Goal: Task Accomplishment & Management: Use online tool/utility

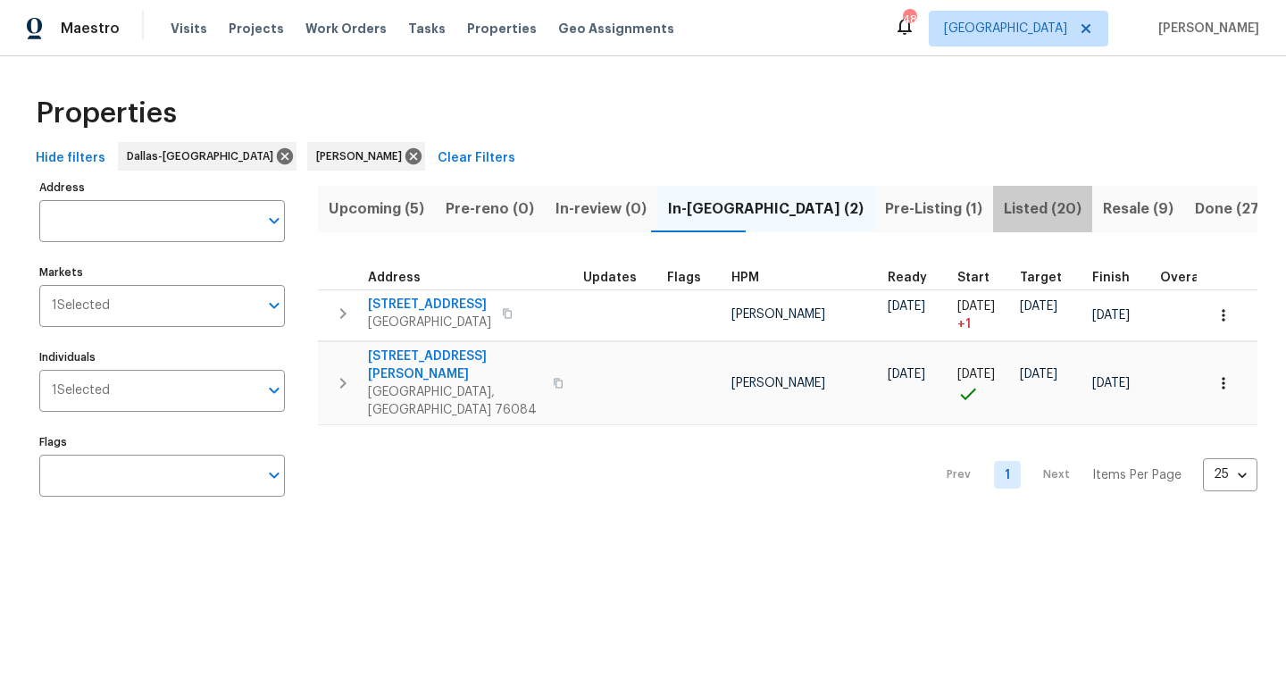
click at [1004, 209] on span "Listed (20)" at bounding box center [1043, 209] width 78 height 25
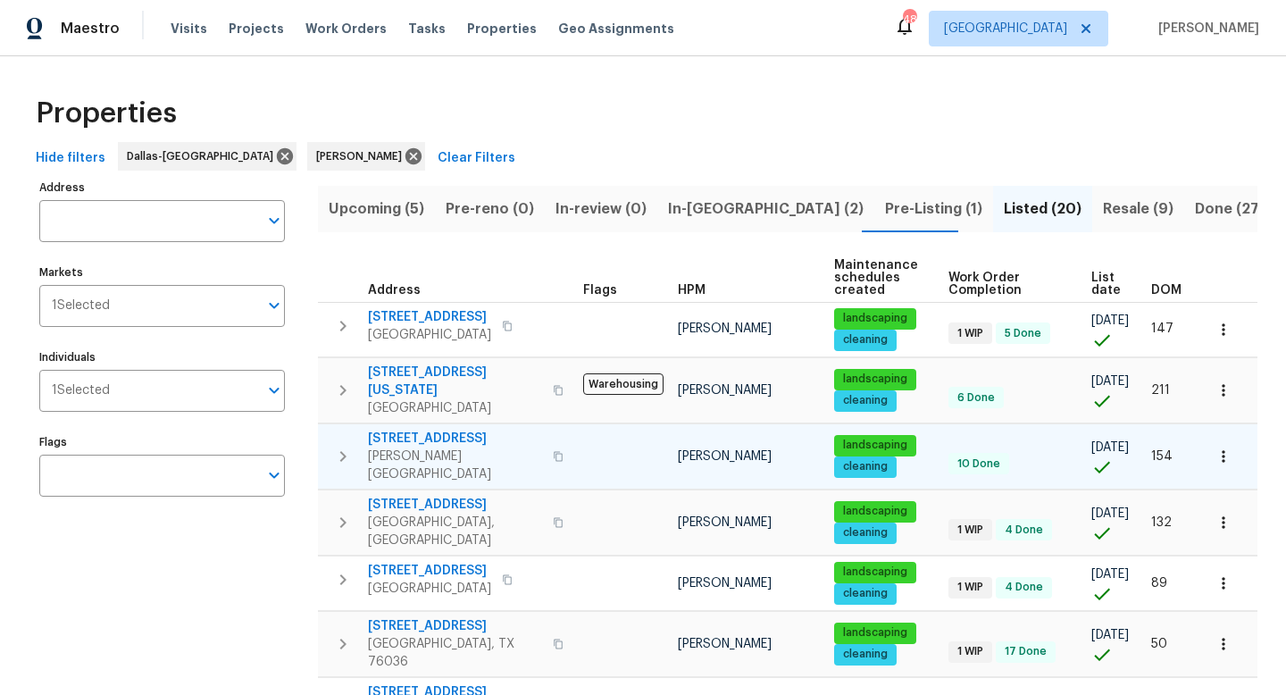
click at [425, 431] on span "306 Shady Oak Rd" at bounding box center [455, 439] width 174 height 18
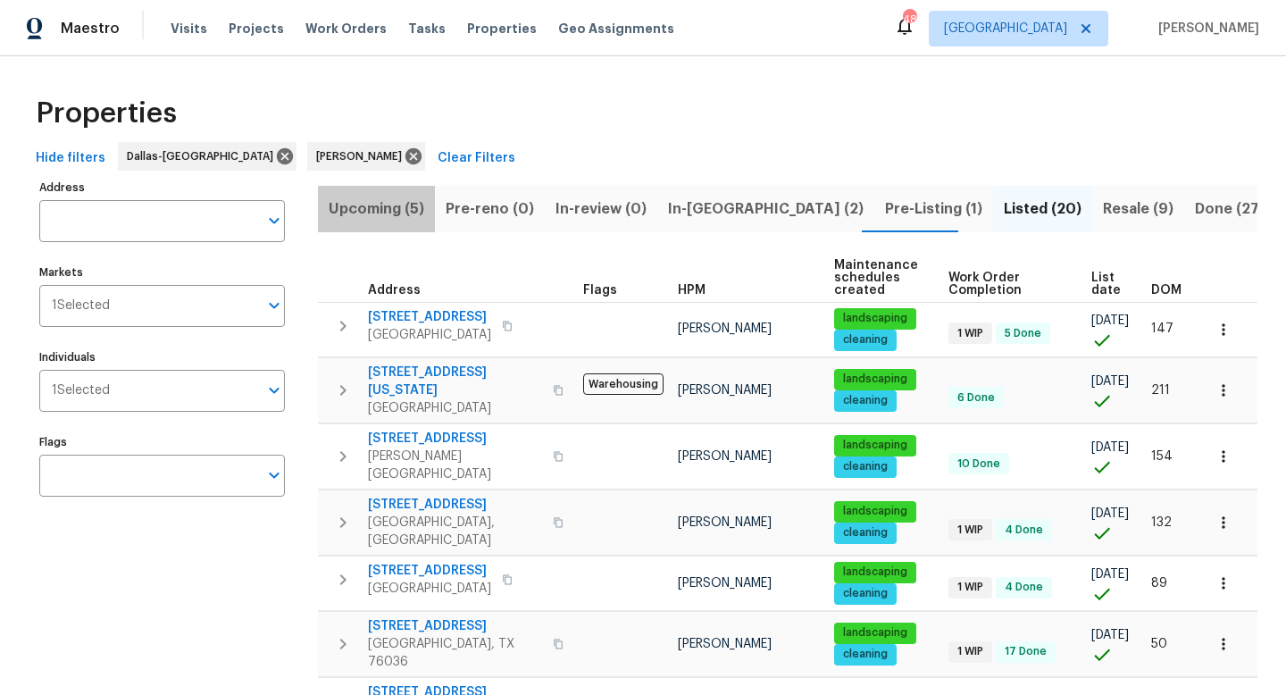
click at [406, 205] on span "Upcoming (5)" at bounding box center [377, 209] width 96 height 25
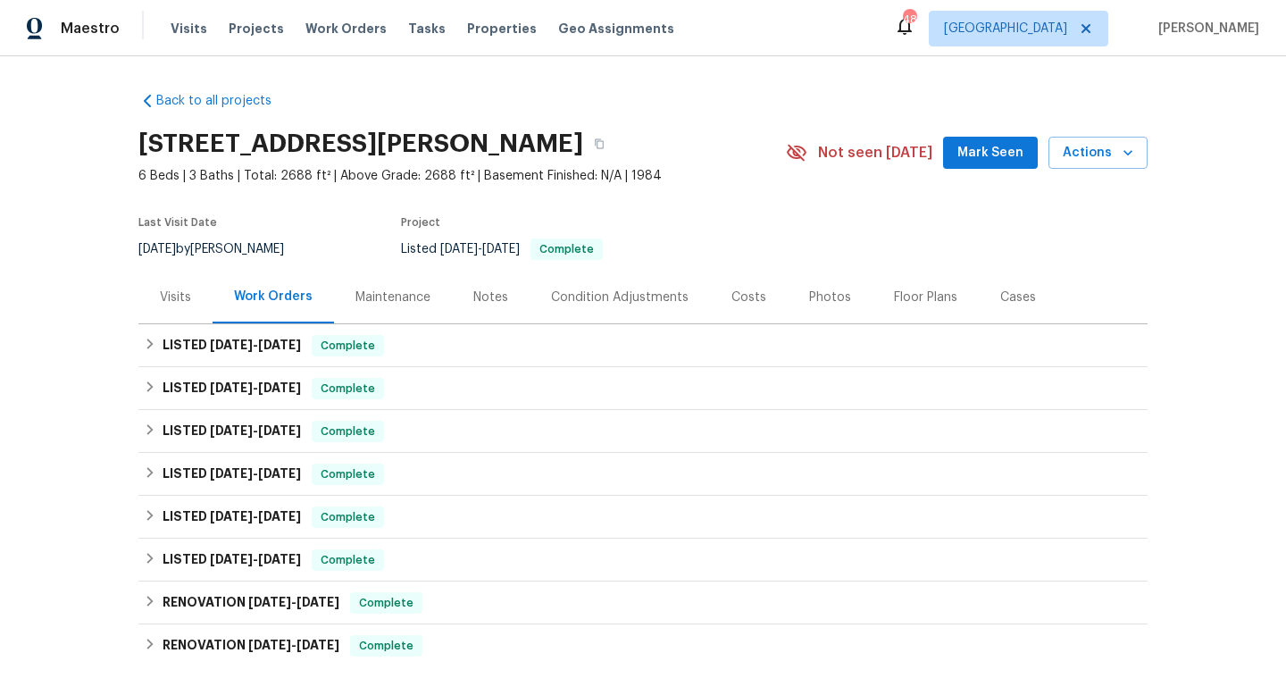
scroll to position [246, 0]
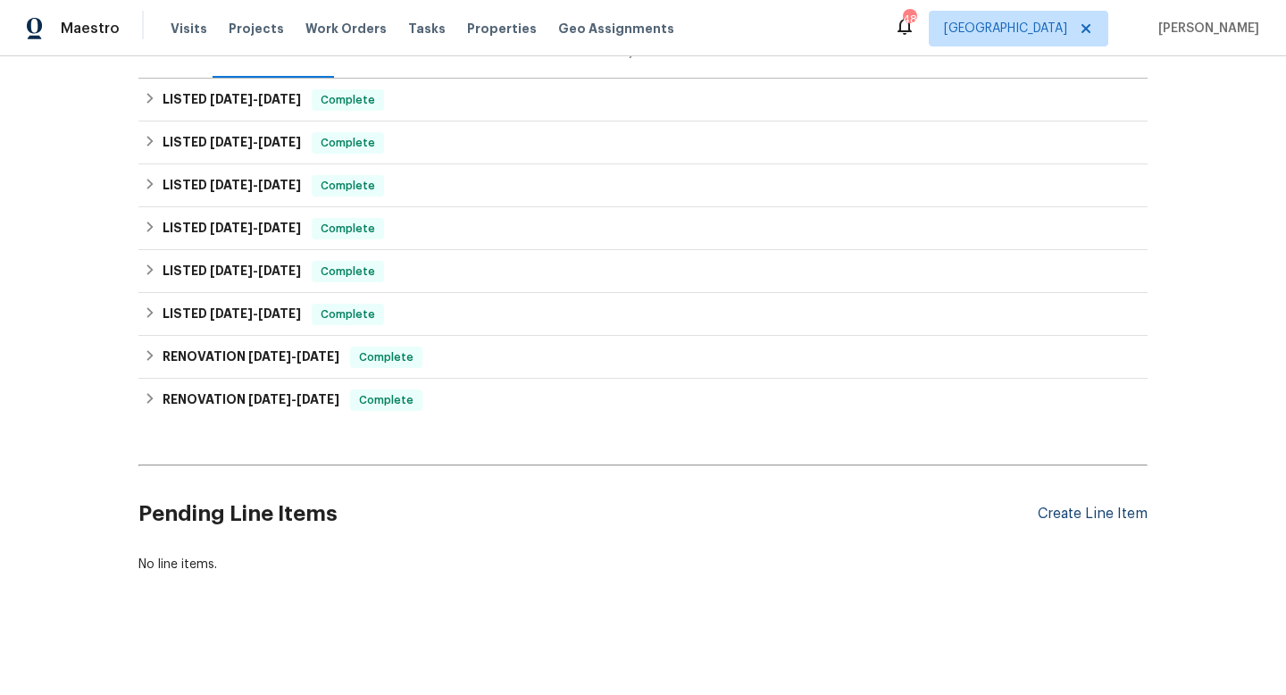
click at [1093, 512] on div "Create Line Item" at bounding box center [1093, 514] width 110 height 17
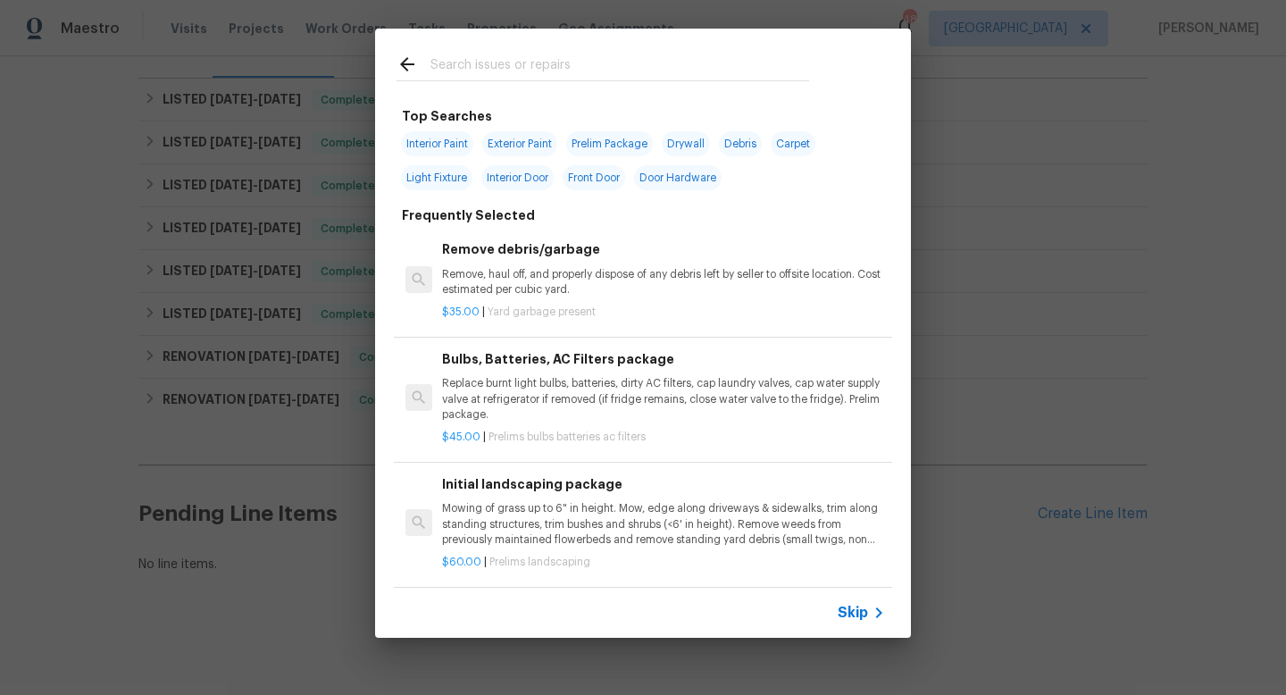
click at [852, 607] on span "Skip" at bounding box center [853, 613] width 30 height 18
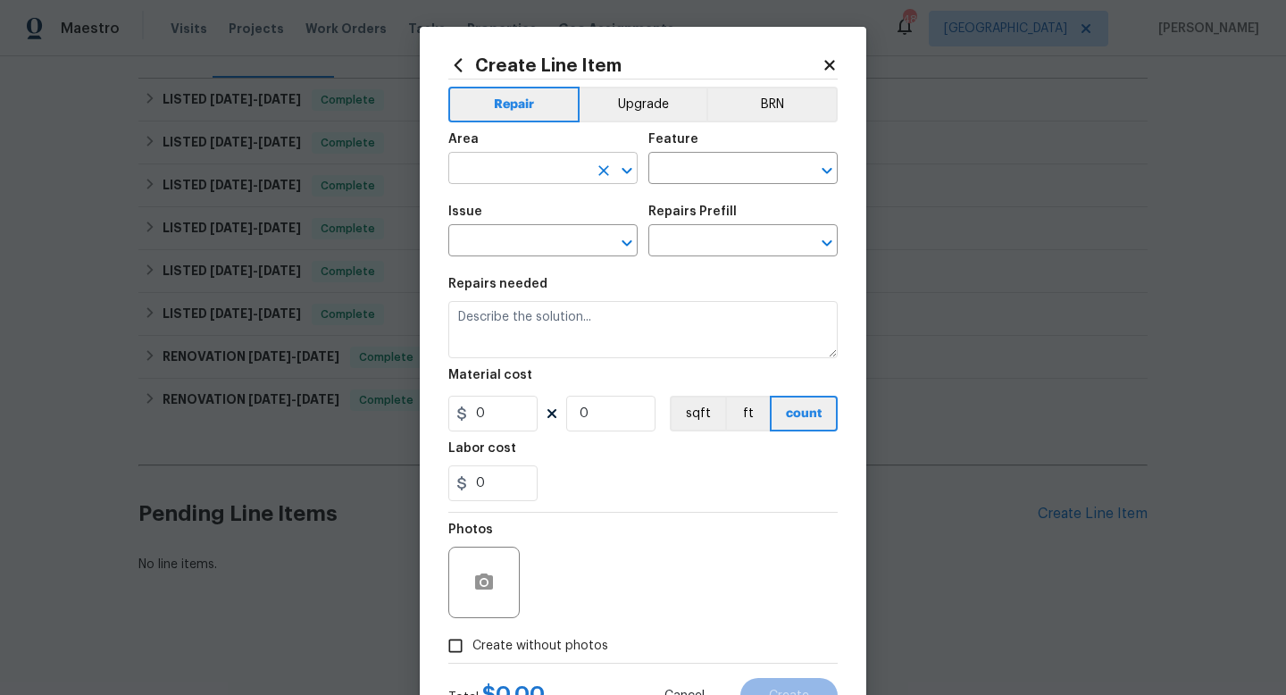
click at [518, 171] on input "text" at bounding box center [517, 170] width 139 height 28
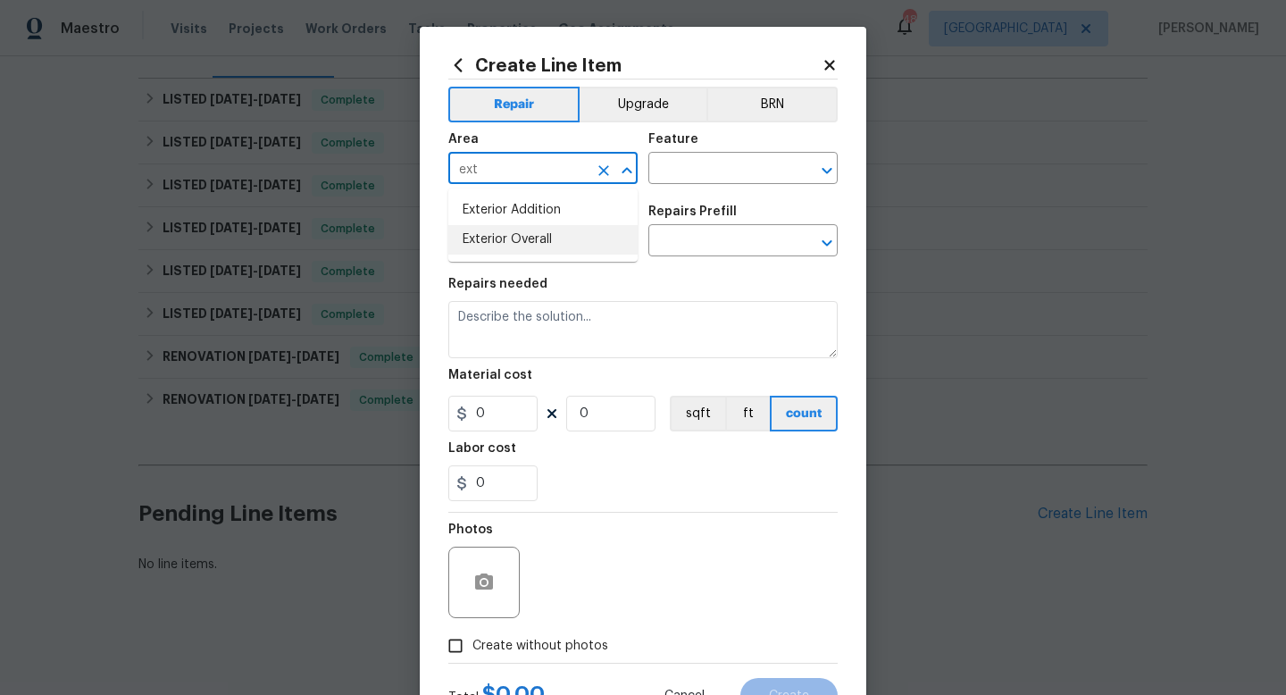
click at [526, 245] on li "Exterior Overall" at bounding box center [542, 239] width 189 height 29
type input "Exterior Overall"
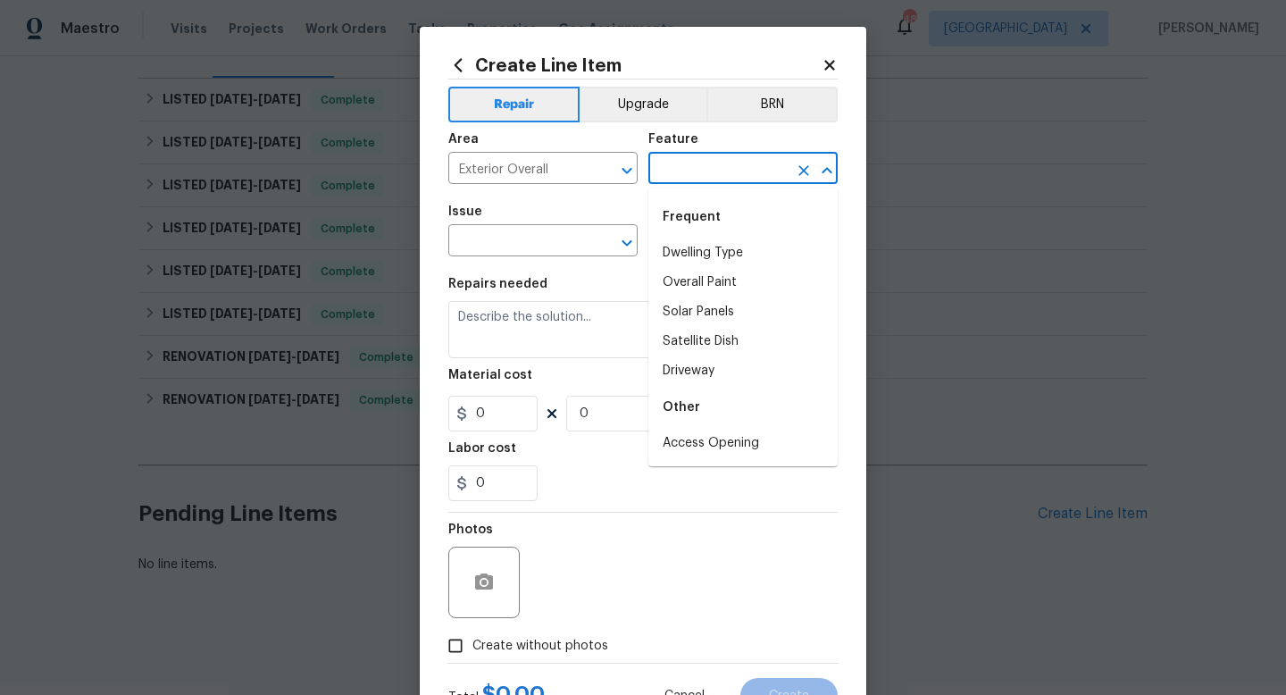
click at [691, 177] on input "text" at bounding box center [718, 170] width 139 height 28
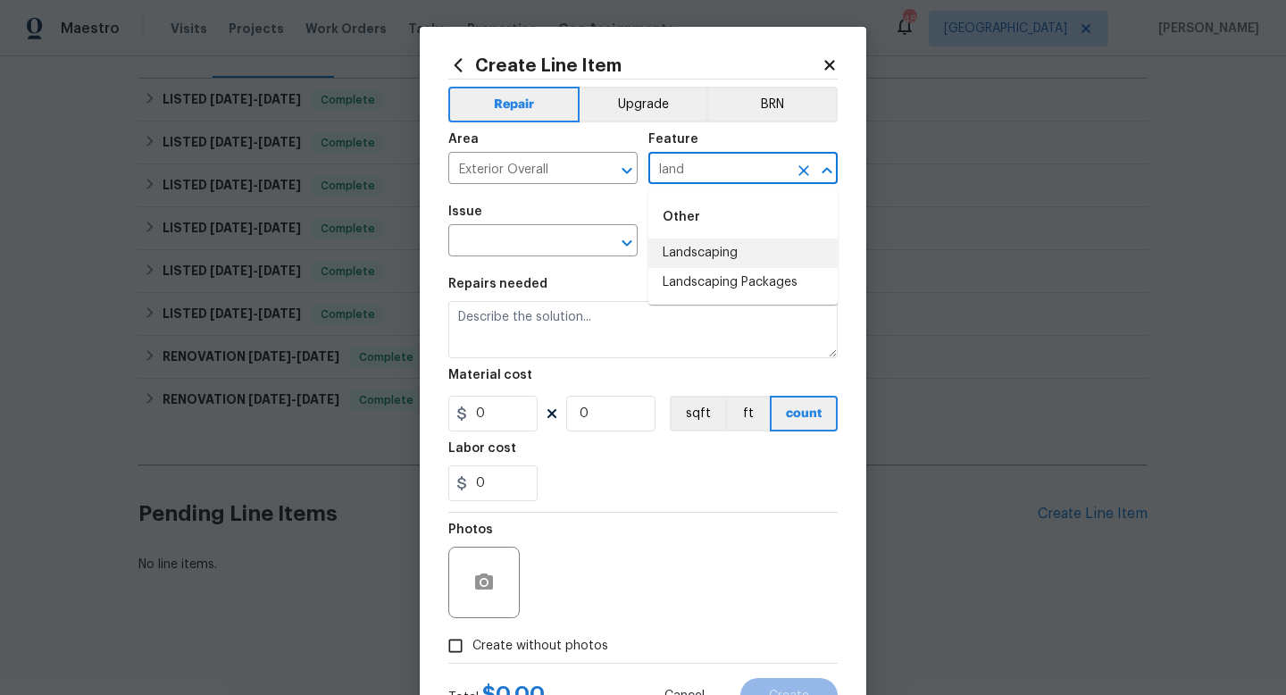
click at [715, 258] on li "Landscaping" at bounding box center [743, 253] width 189 height 29
type input "Landscaping"
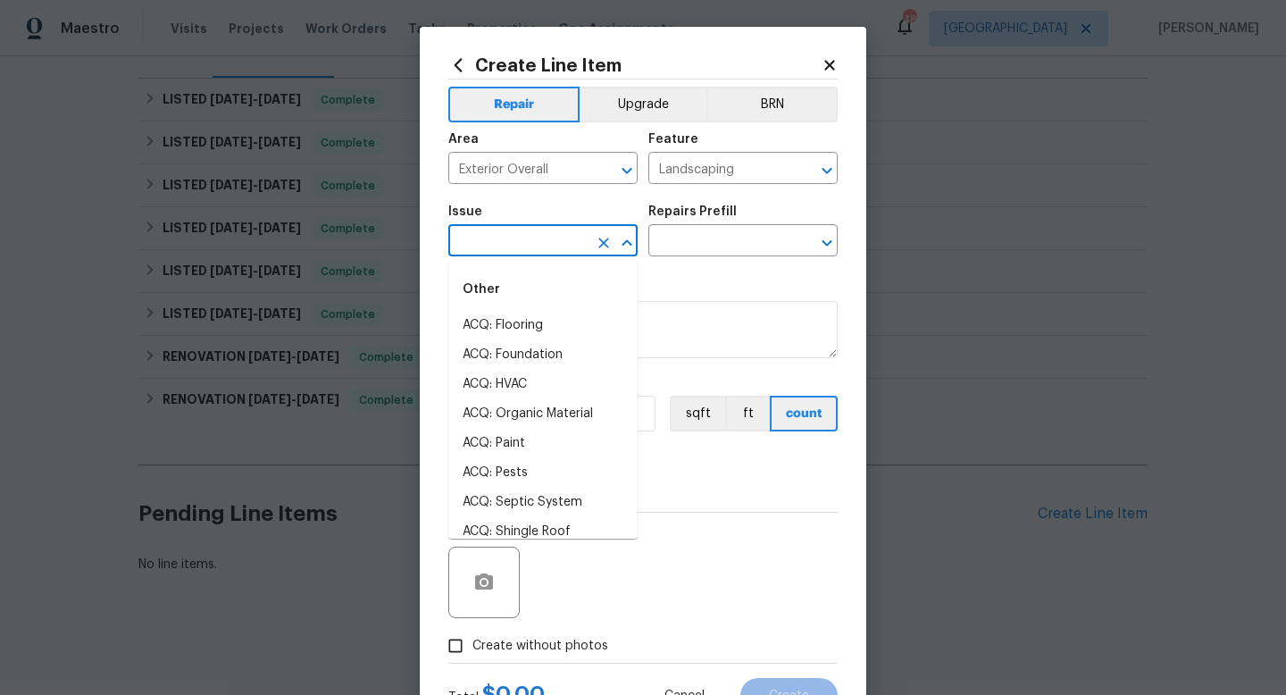
click at [560, 238] on input "text" at bounding box center [517, 243] width 139 height 28
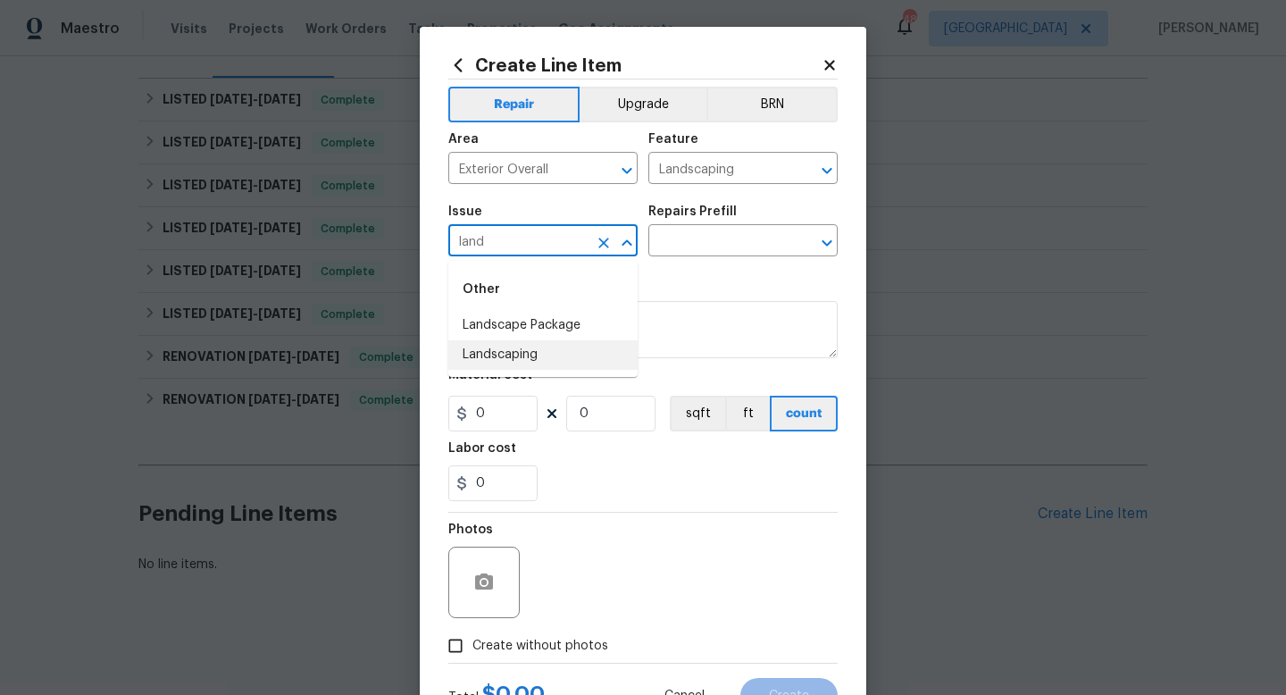
click at [550, 364] on li "Landscaping" at bounding box center [542, 354] width 189 height 29
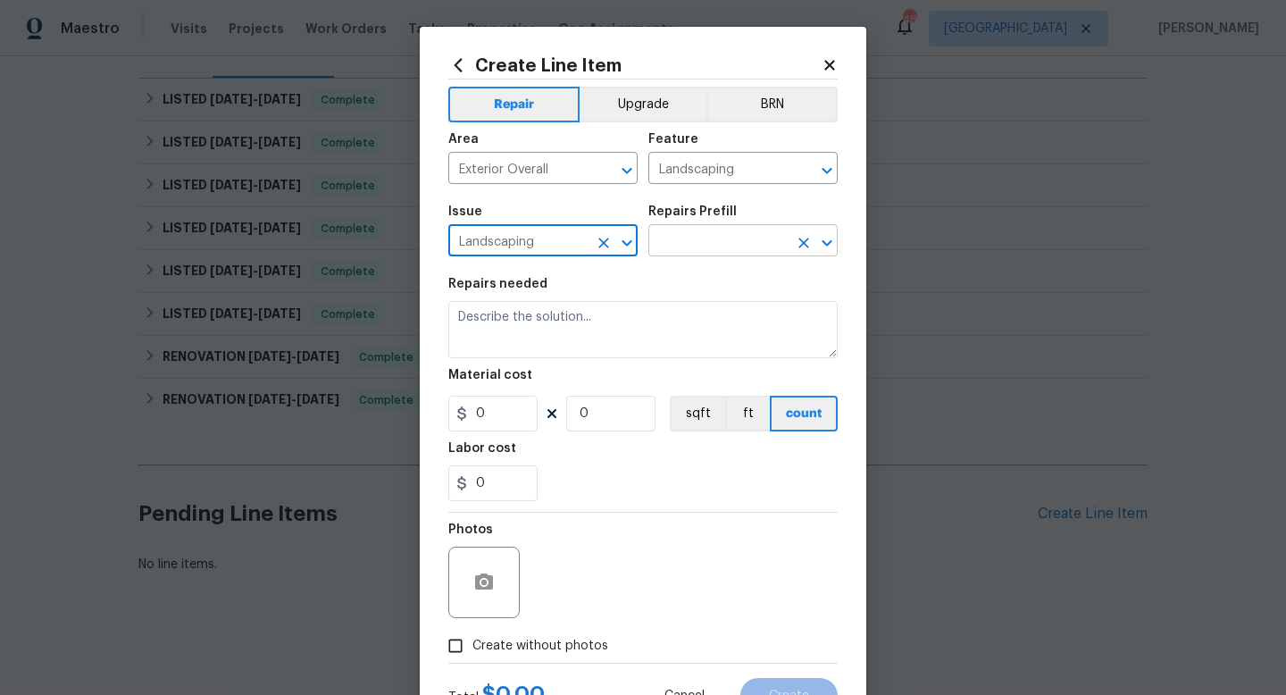
type input "Landscaping"
click at [703, 240] on input "text" at bounding box center [718, 243] width 139 height 28
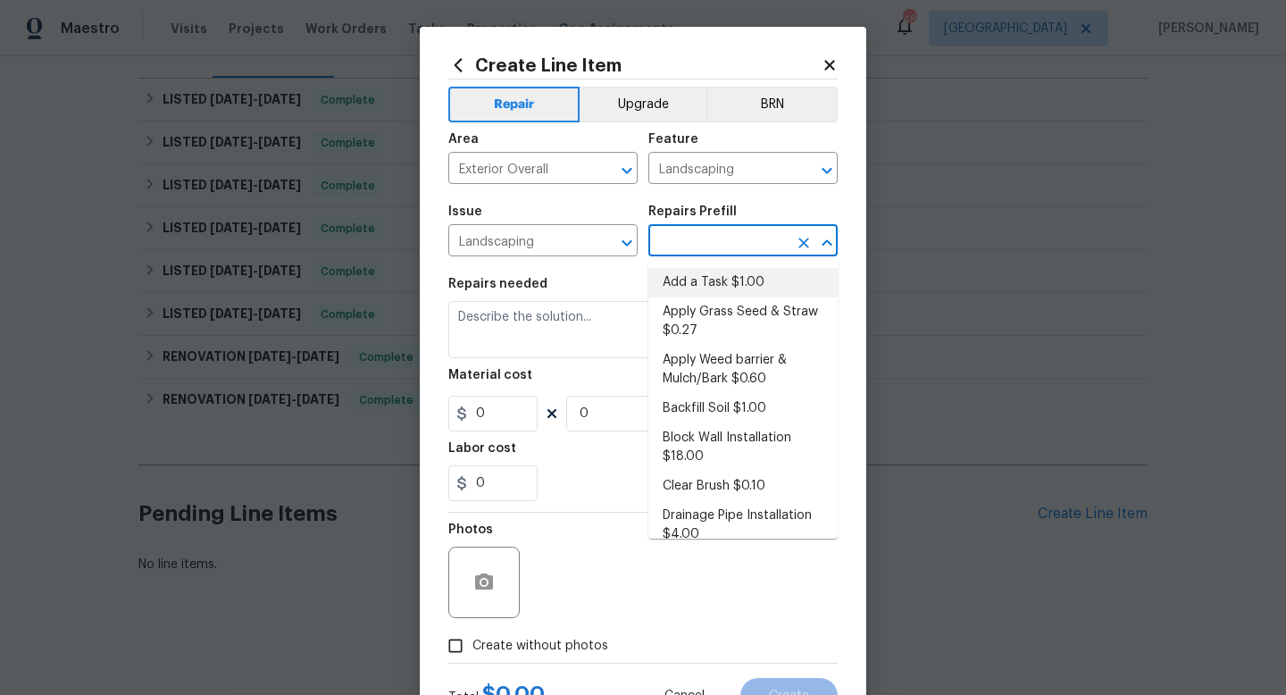
click at [703, 286] on li "Add a Task $1.00" at bounding box center [743, 282] width 189 height 29
type input "Add a Task $1.00"
type textarea "HPM to detail"
type input "1"
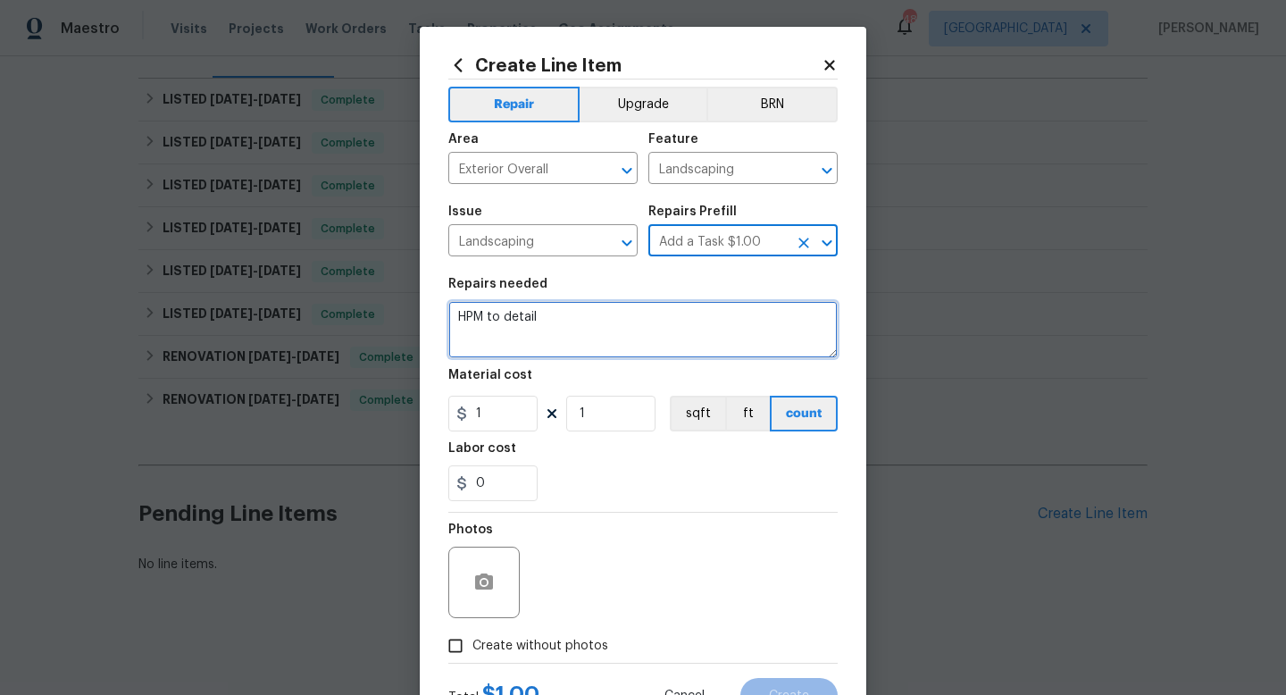
click at [616, 315] on textarea "HPM to detail" at bounding box center [642, 329] width 389 height 57
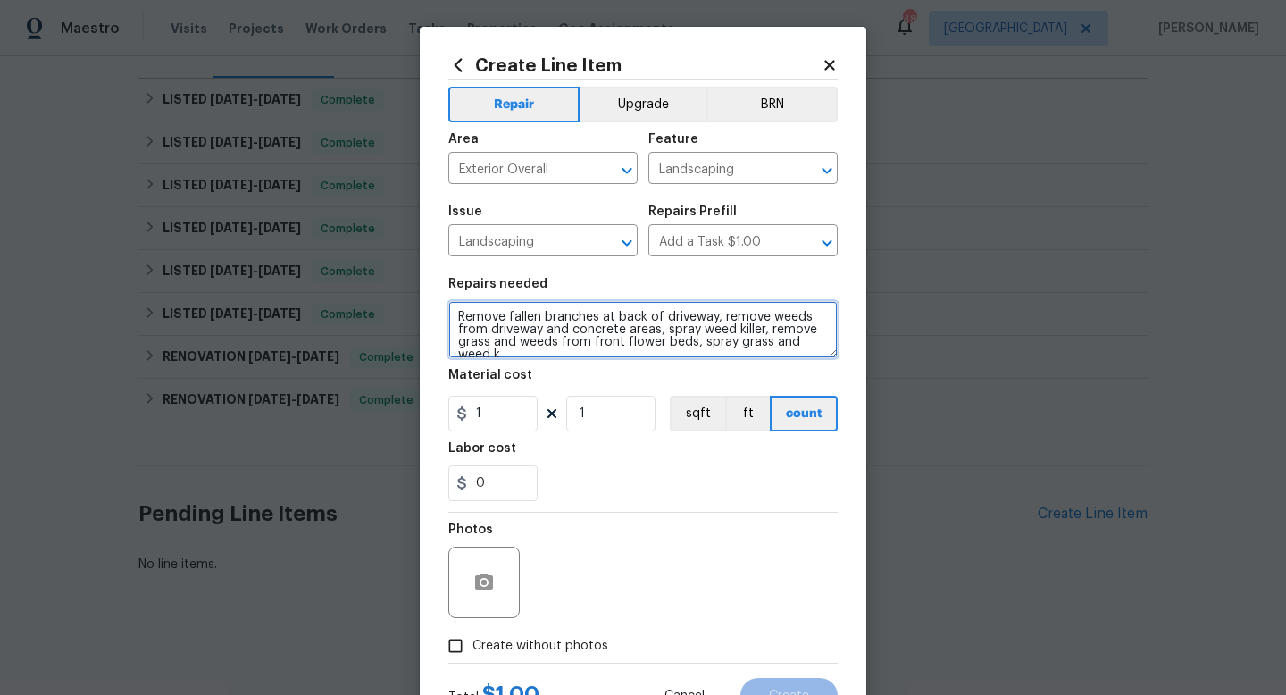
scroll to position [4, 0]
type textarea "Remove fallen branches at back of driveway, remove weeds from driveway and conc…"
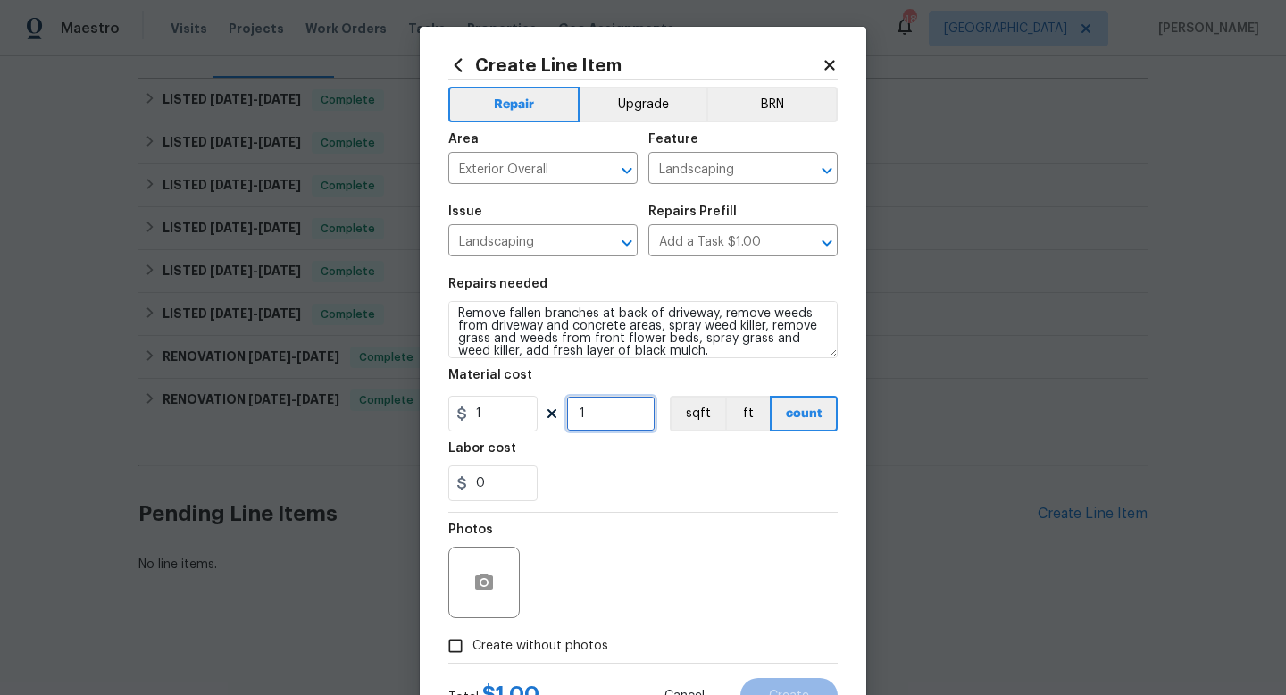
click at [614, 421] on input "1" at bounding box center [610, 414] width 89 height 36
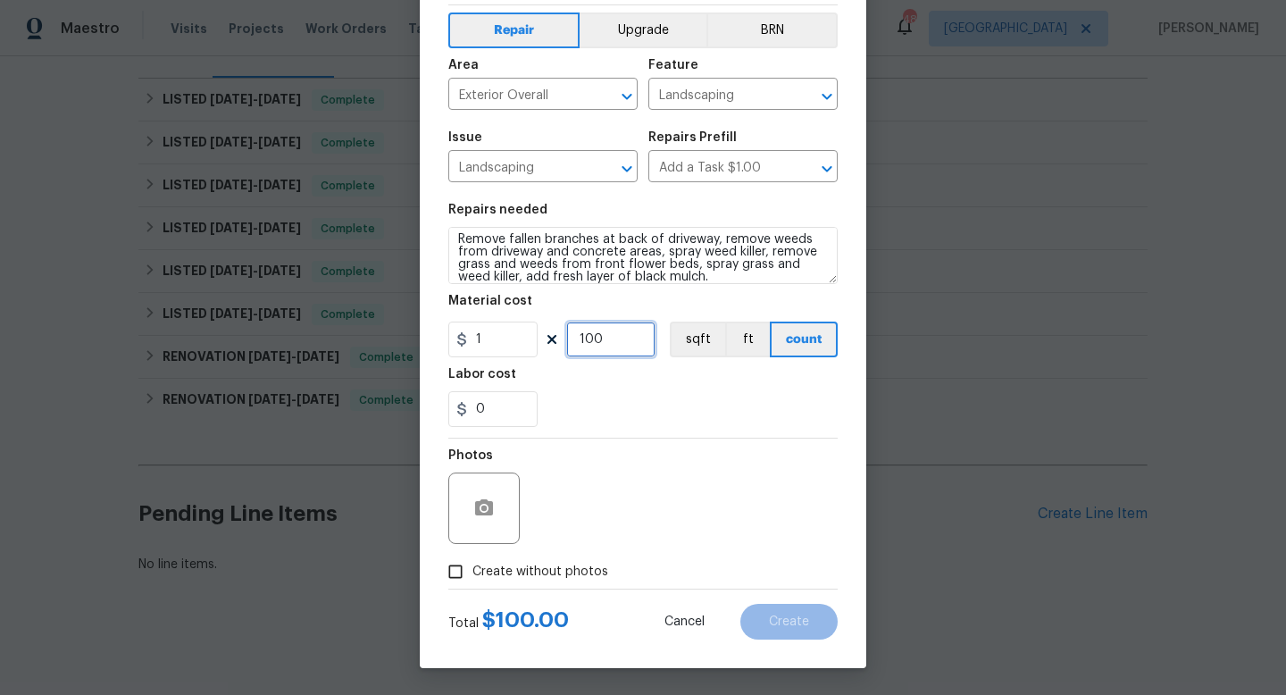
type input "100"
click at [560, 576] on span "Create without photos" at bounding box center [541, 572] width 136 height 19
click at [473, 576] on input "Create without photos" at bounding box center [456, 572] width 34 height 34
checkbox input "true"
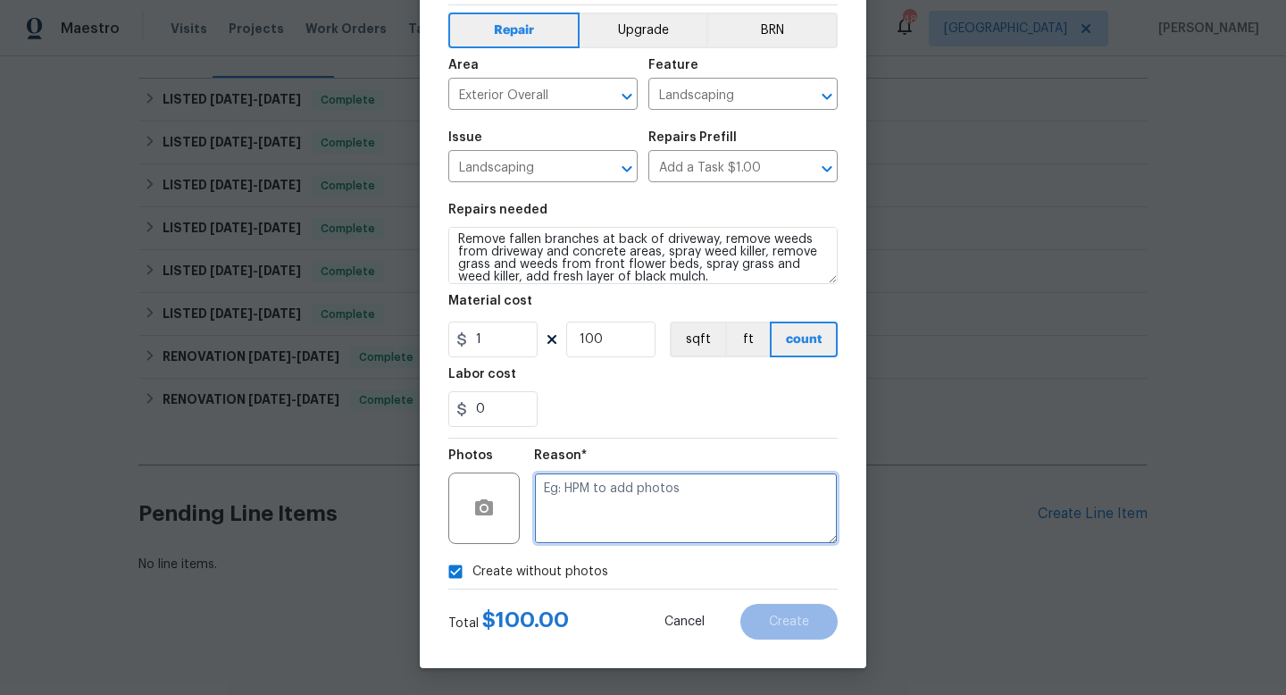
click at [593, 523] on textarea at bounding box center [686, 508] width 304 height 71
type textarea "w"
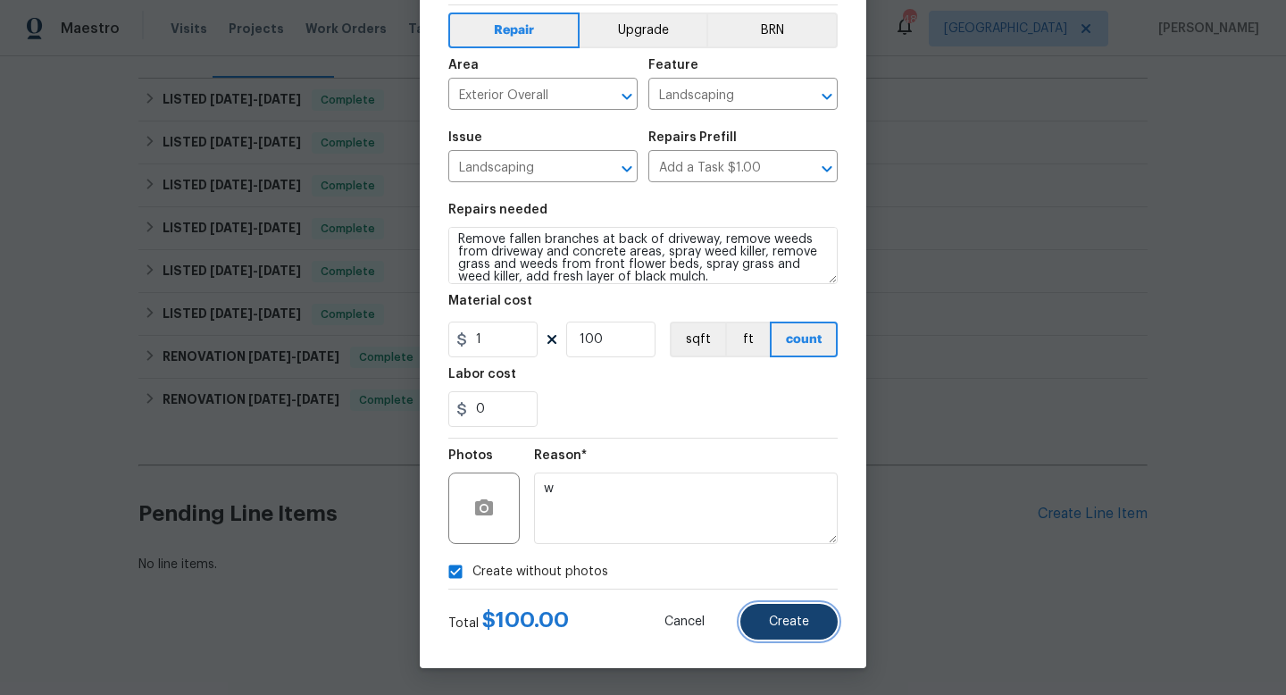
click at [795, 614] on button "Create" at bounding box center [789, 622] width 97 height 36
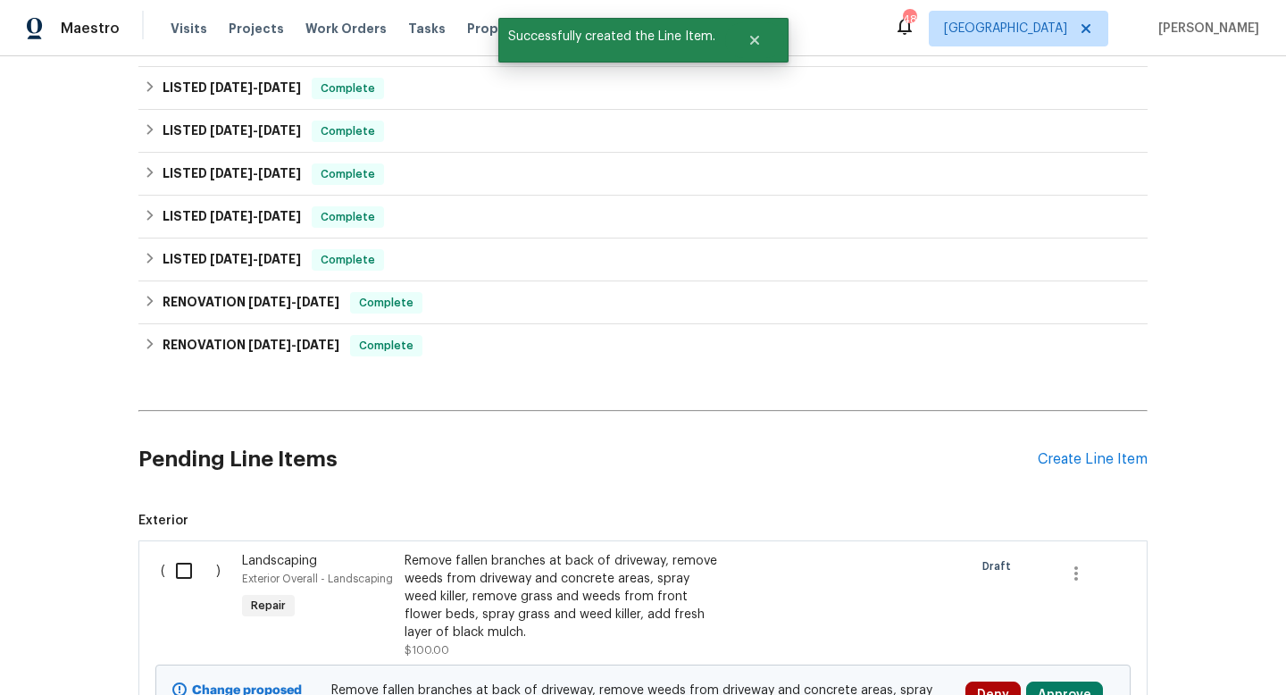
scroll to position [521, 0]
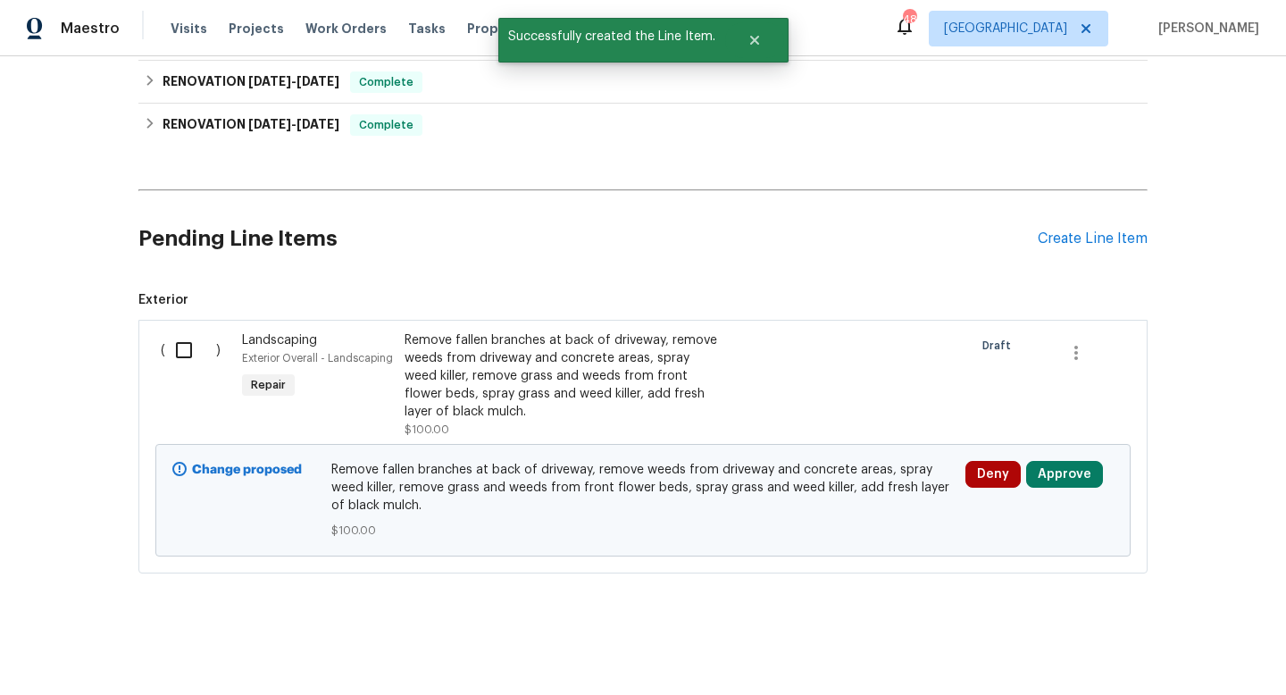
click at [182, 346] on input "checkbox" at bounding box center [190, 350] width 51 height 38
checkbox input "true"
click at [1185, 651] on span "Create Work Order" at bounding box center [1184, 651] width 119 height 22
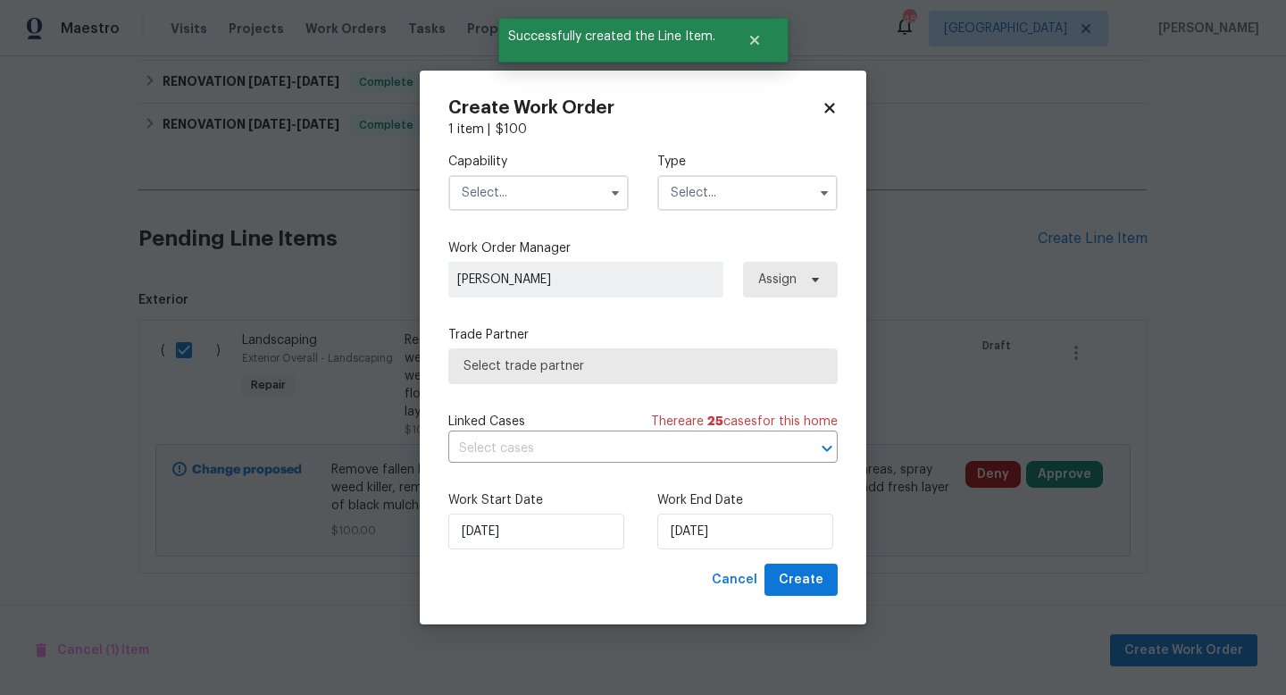
click at [500, 197] on input "text" at bounding box center [538, 193] width 180 height 36
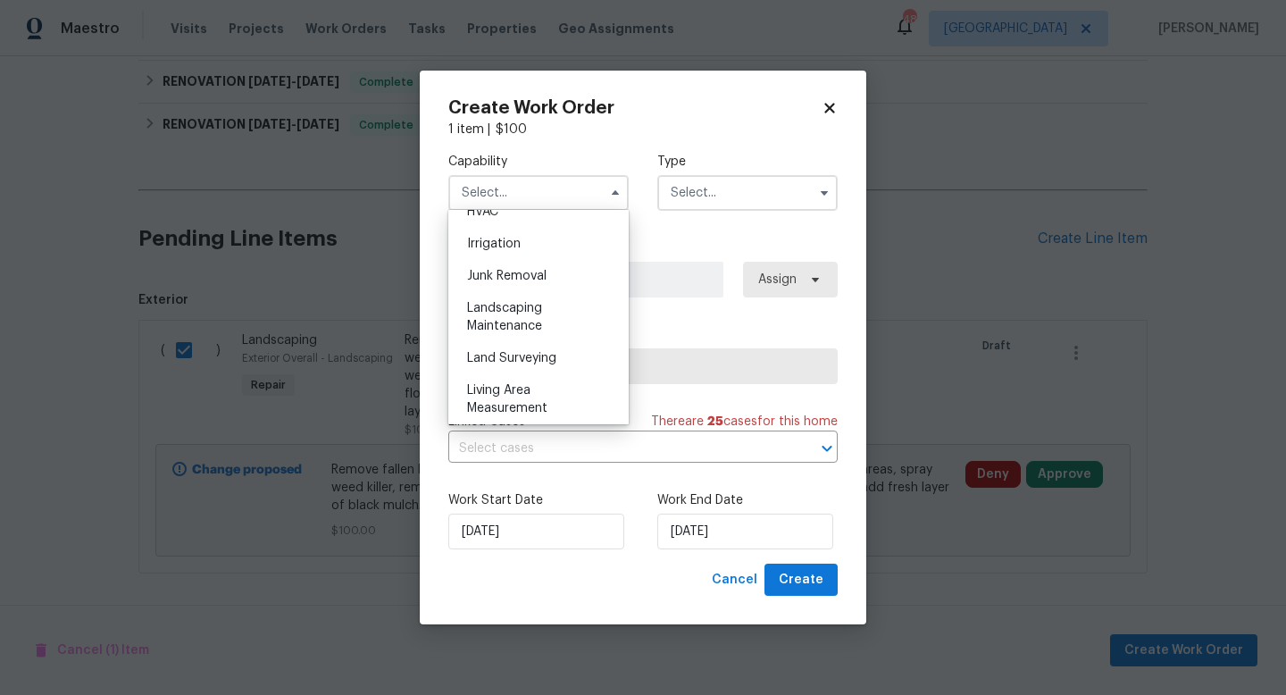
scroll to position [1102, 0]
click at [515, 322] on span "Landscaping Maintenance" at bounding box center [504, 312] width 75 height 30
type input "Landscaping Maintenance"
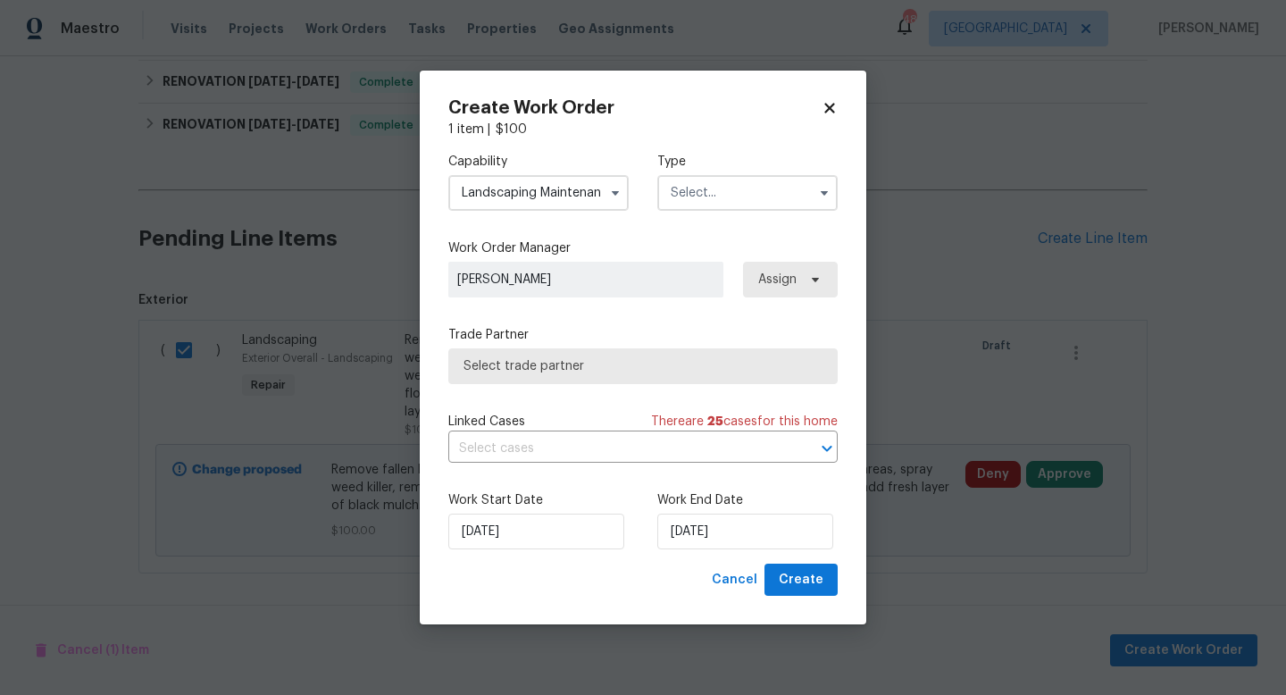
click at [719, 200] on input "text" at bounding box center [747, 193] width 180 height 36
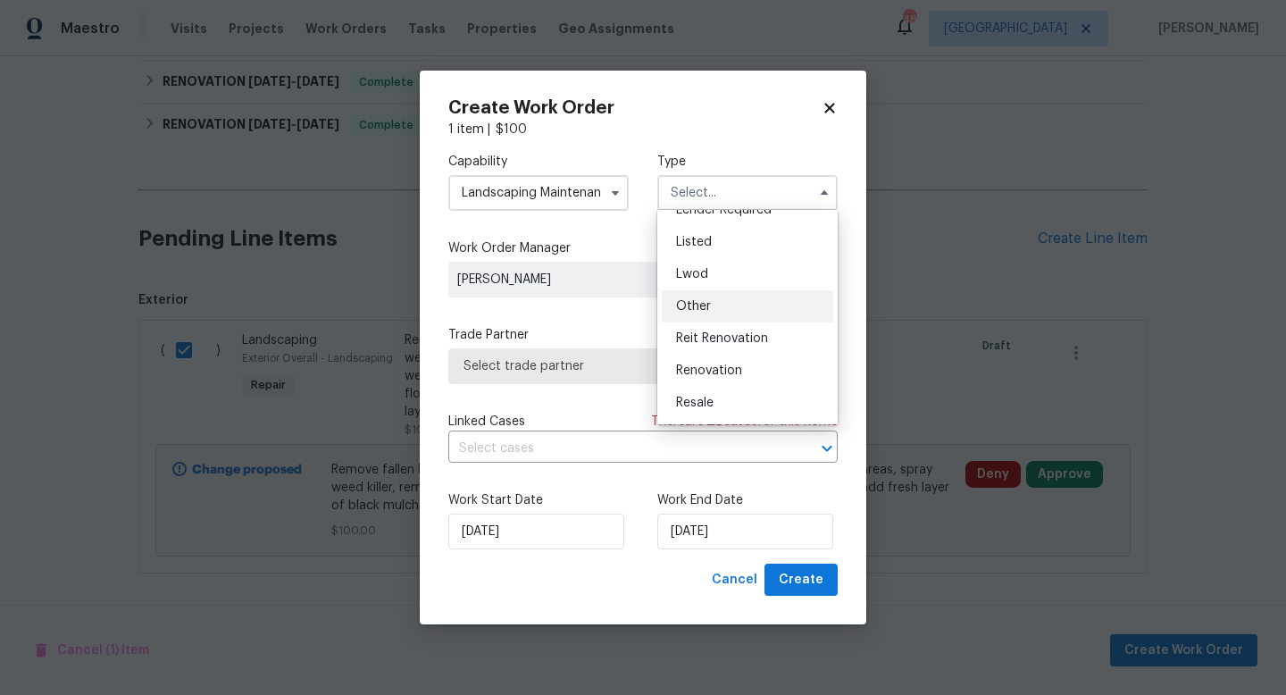
scroll to position [147, 0]
click at [718, 243] on div "Listed" at bounding box center [748, 244] width 172 height 32
type input "Listed"
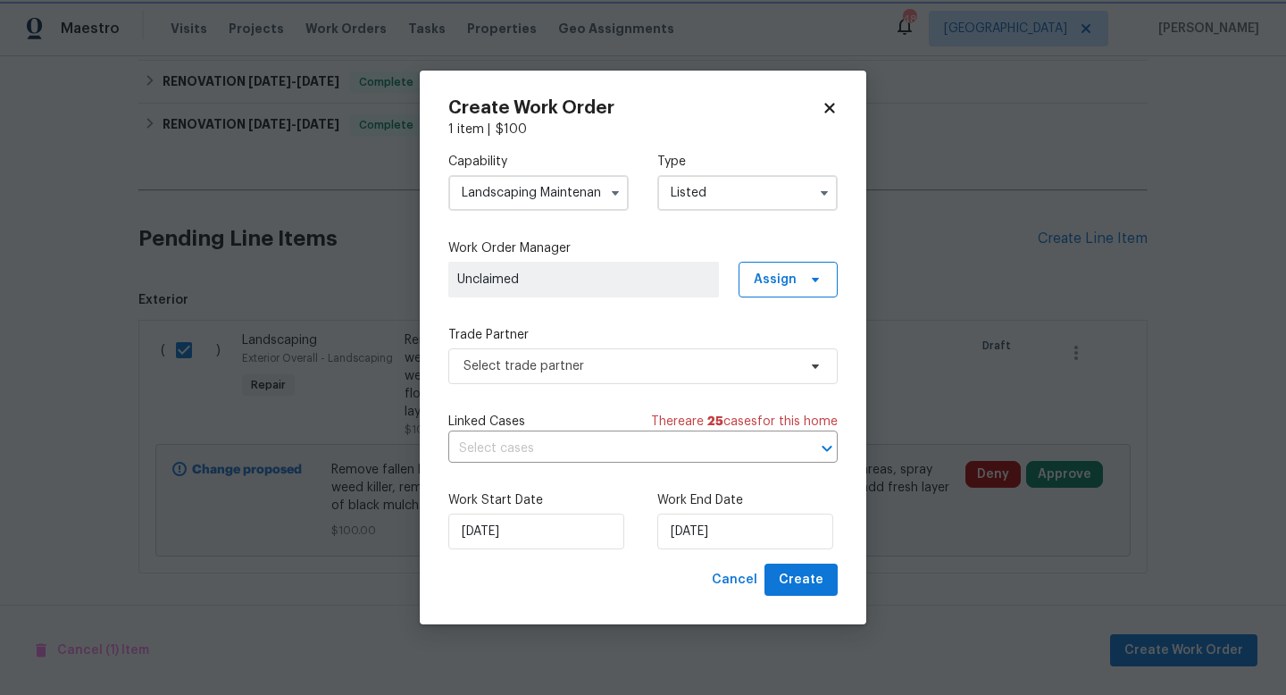
scroll to position [0, 0]
click at [632, 377] on span "Select trade partner" at bounding box center [642, 366] width 389 height 36
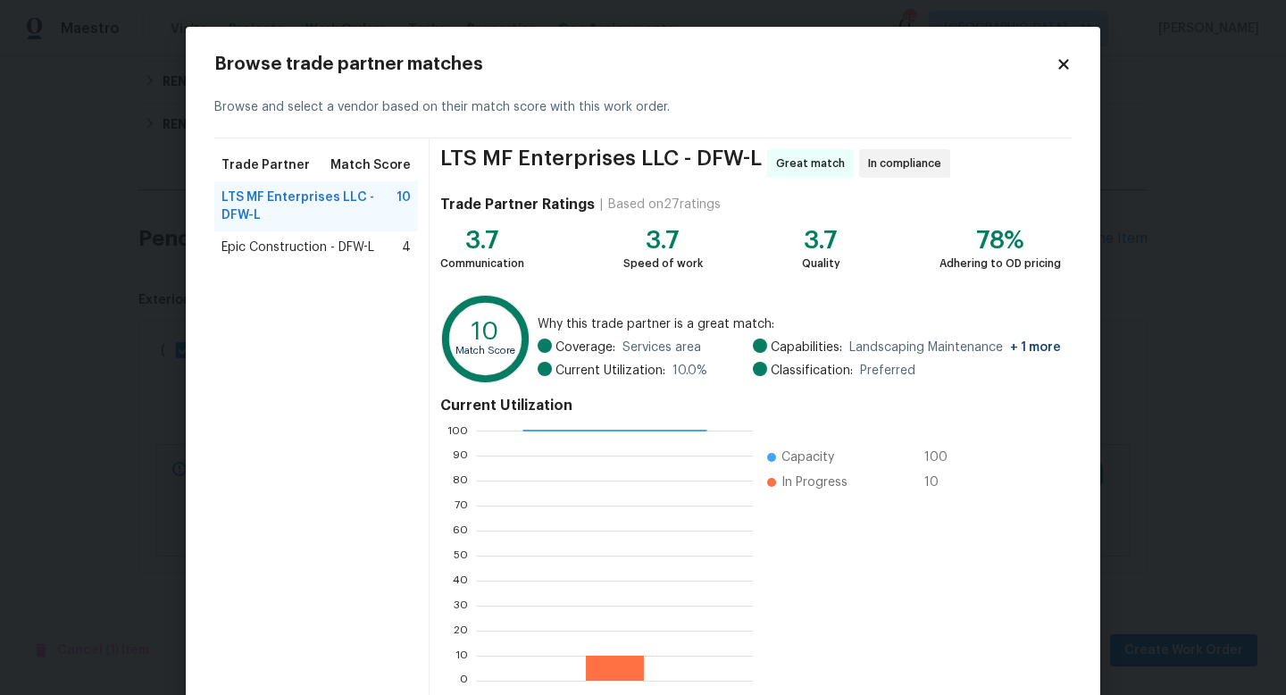
scroll to position [93, 0]
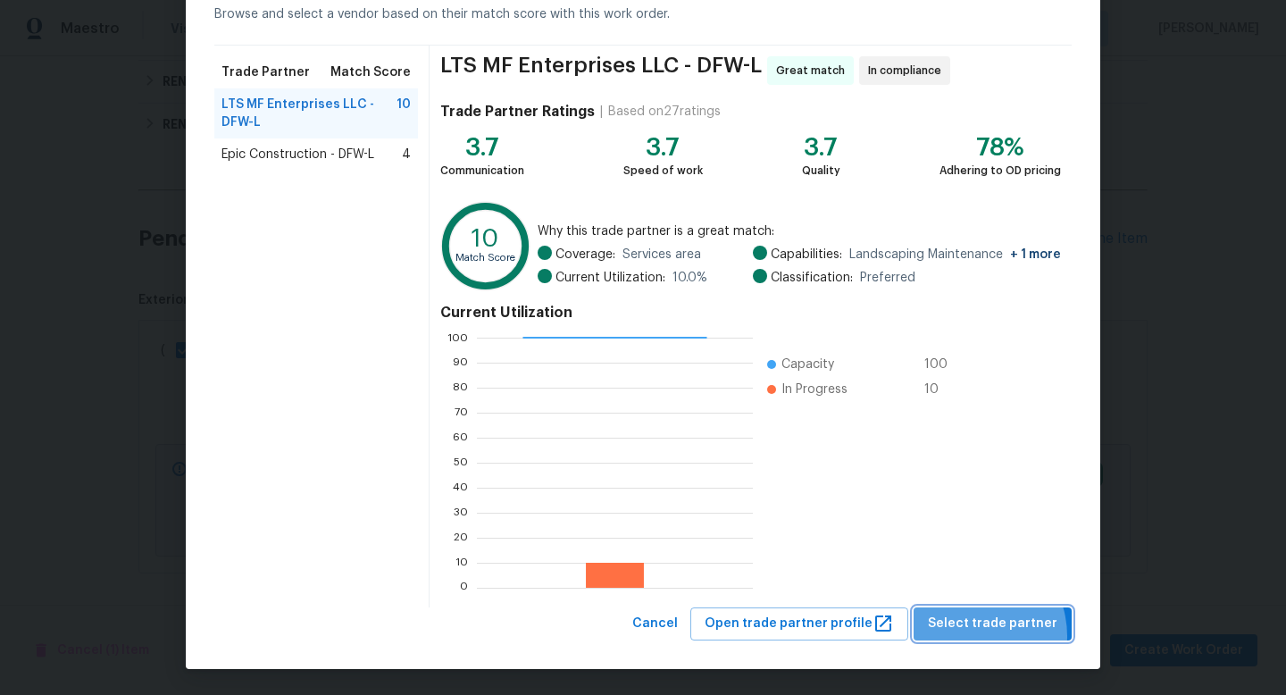
click at [975, 636] on button "Select trade partner" at bounding box center [993, 623] width 158 height 33
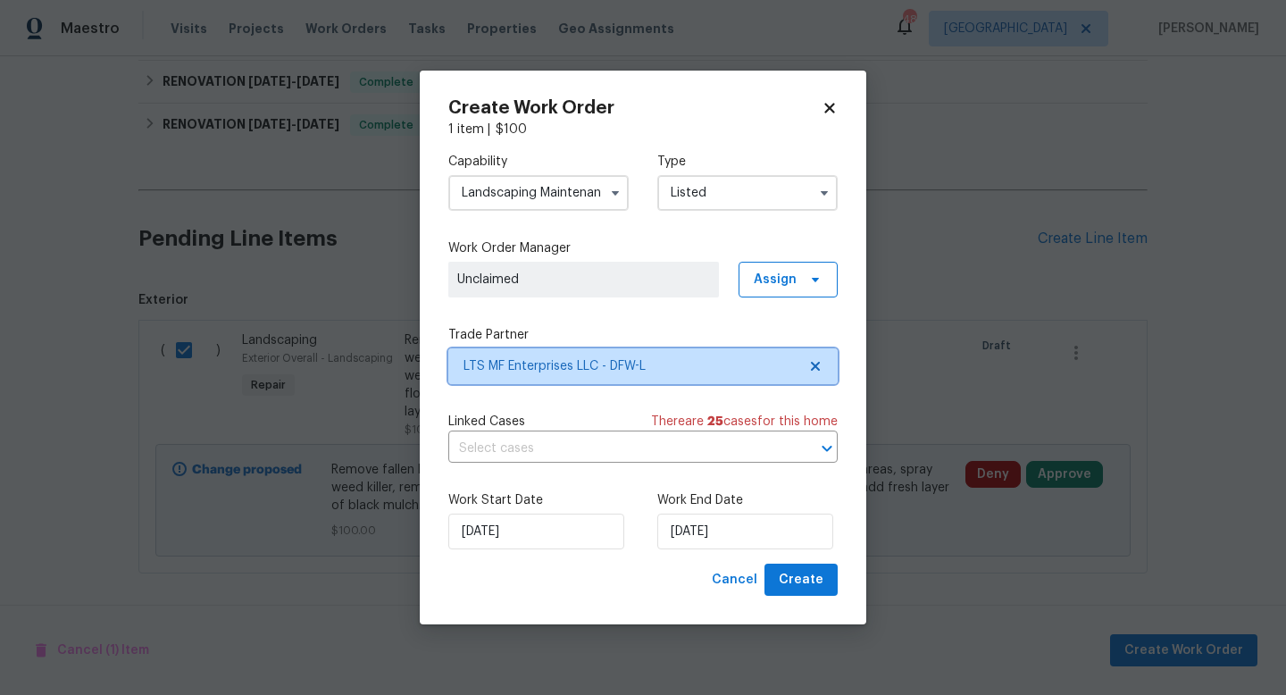
scroll to position [0, 0]
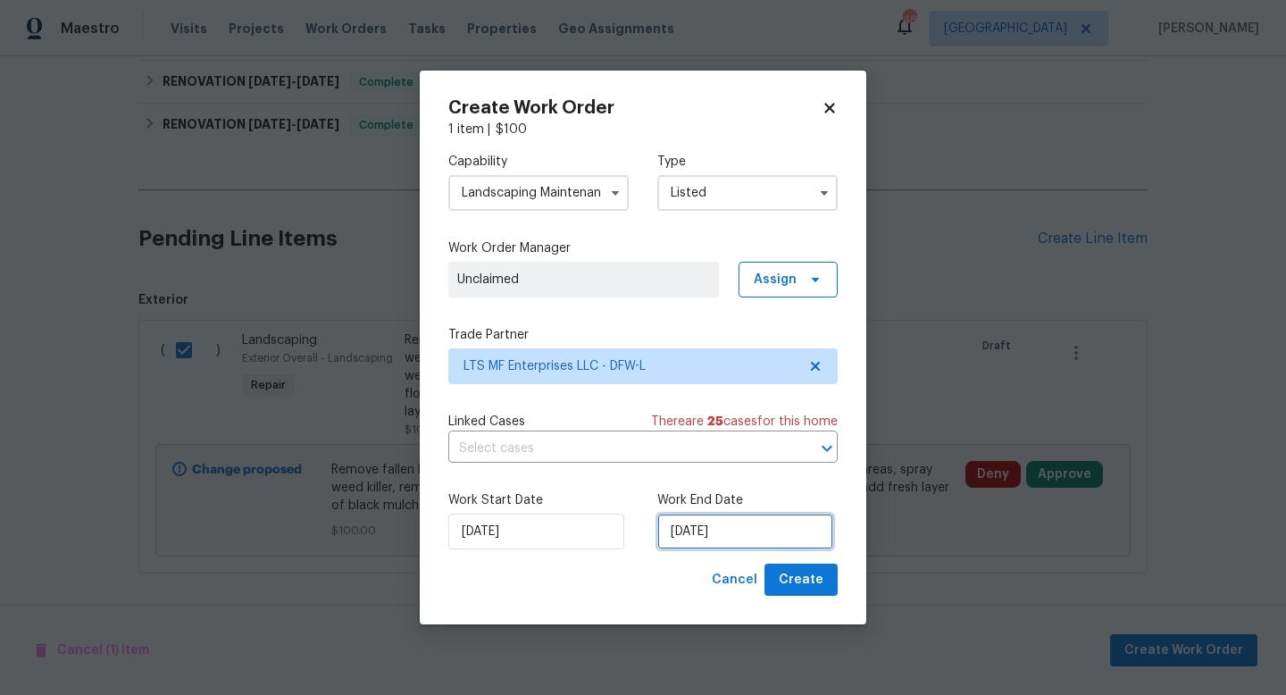
click at [730, 532] on input "[DATE]" at bounding box center [745, 532] width 176 height 36
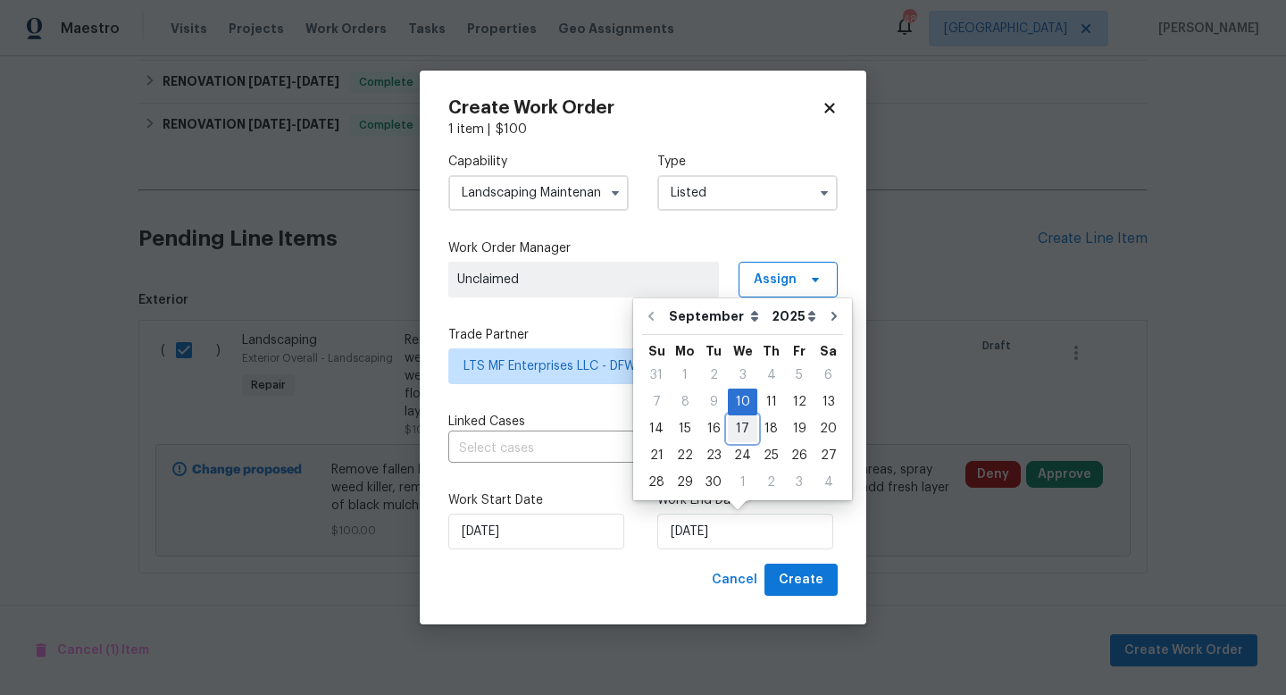
click at [742, 427] on div "17" at bounding box center [742, 428] width 29 height 25
type input "9/17/2025"
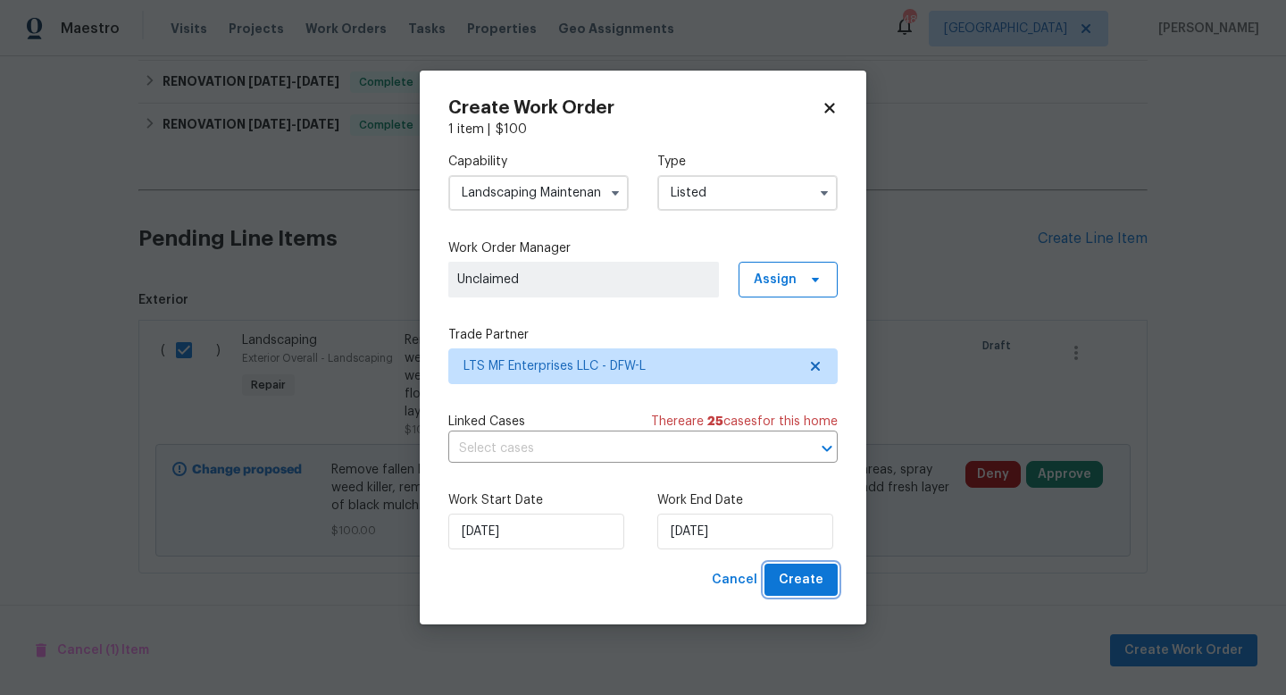
click at [795, 575] on span "Create" at bounding box center [801, 580] width 45 height 22
checkbox input "false"
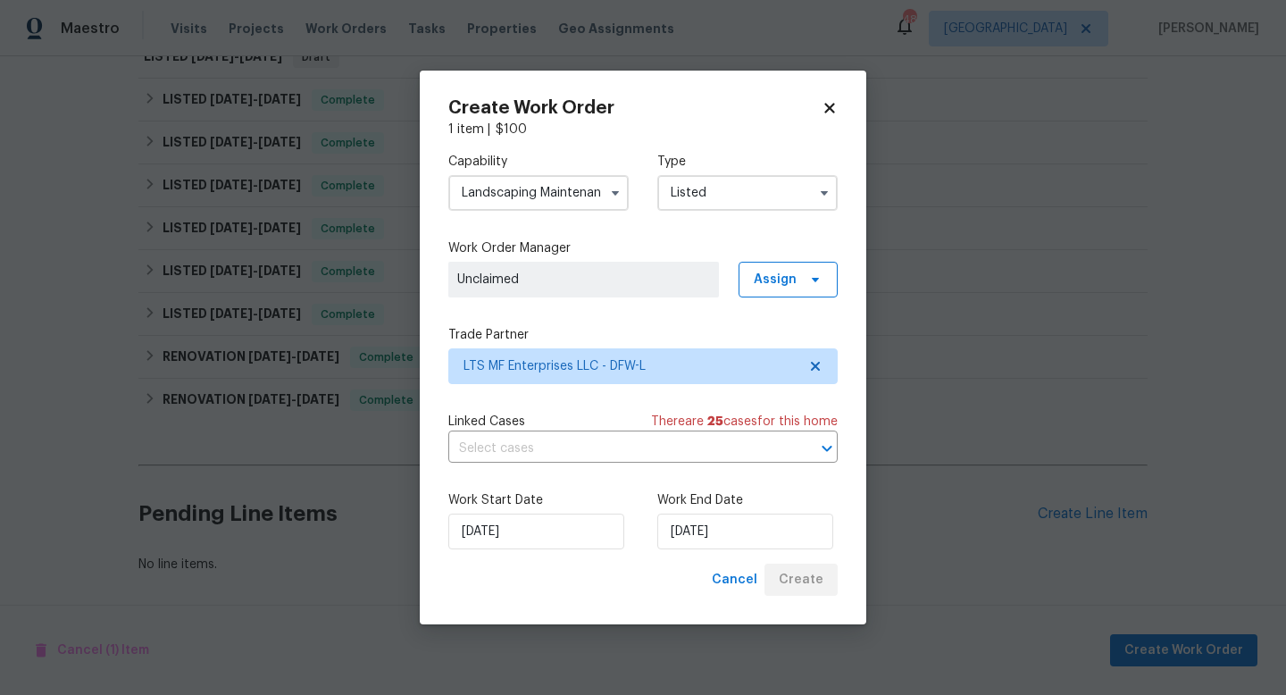
scroll to position [289, 0]
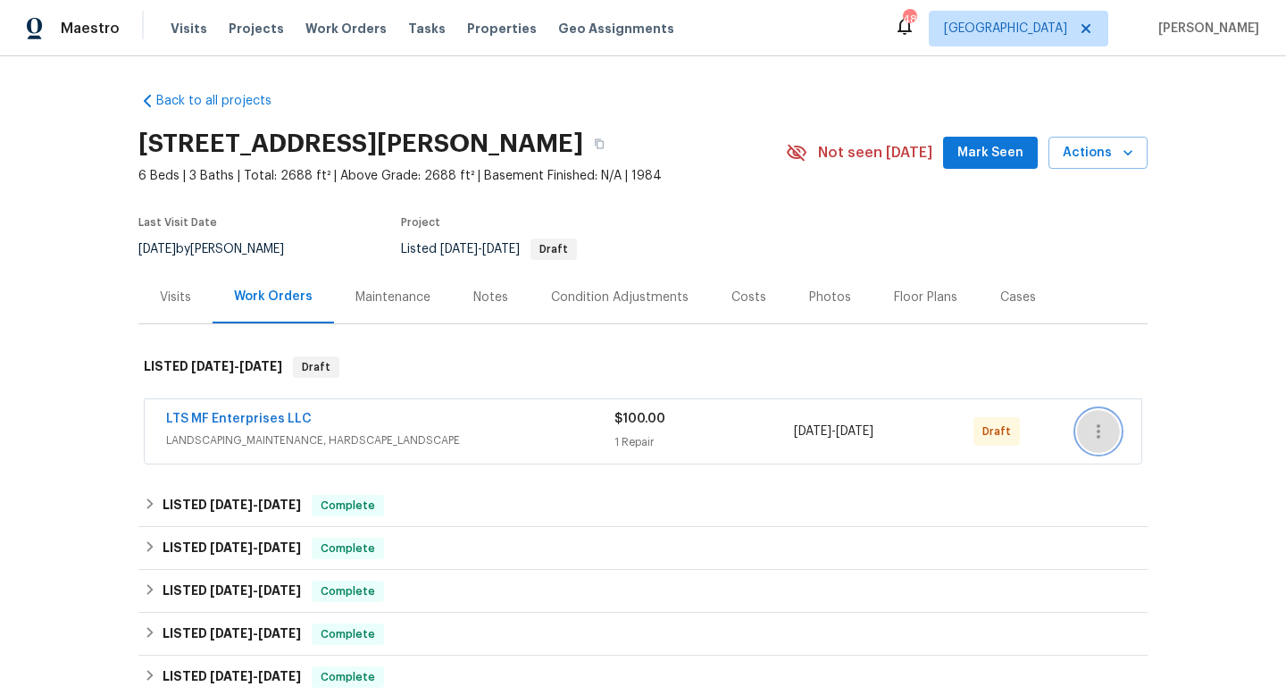
click at [1101, 431] on icon "button" at bounding box center [1098, 431] width 21 height 21
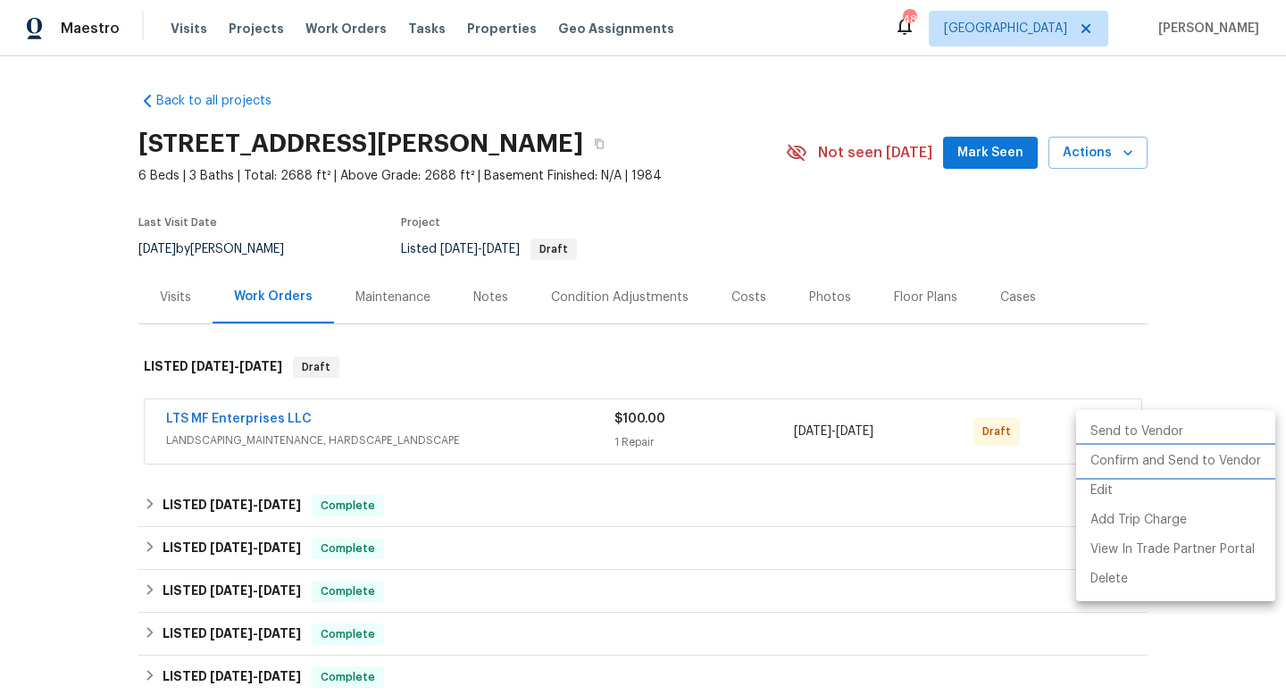
click at [1095, 468] on li "Confirm and Send to Vendor" at bounding box center [1175, 461] width 199 height 29
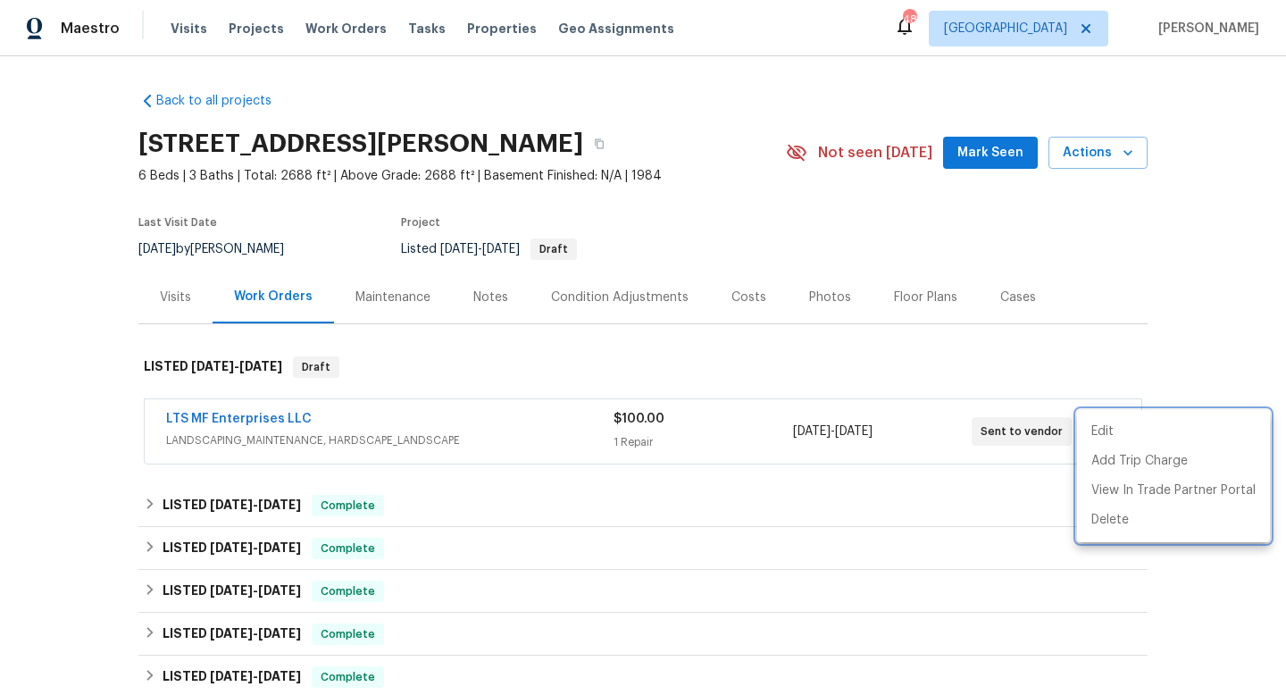
click at [1056, 373] on div at bounding box center [643, 347] width 1286 height 695
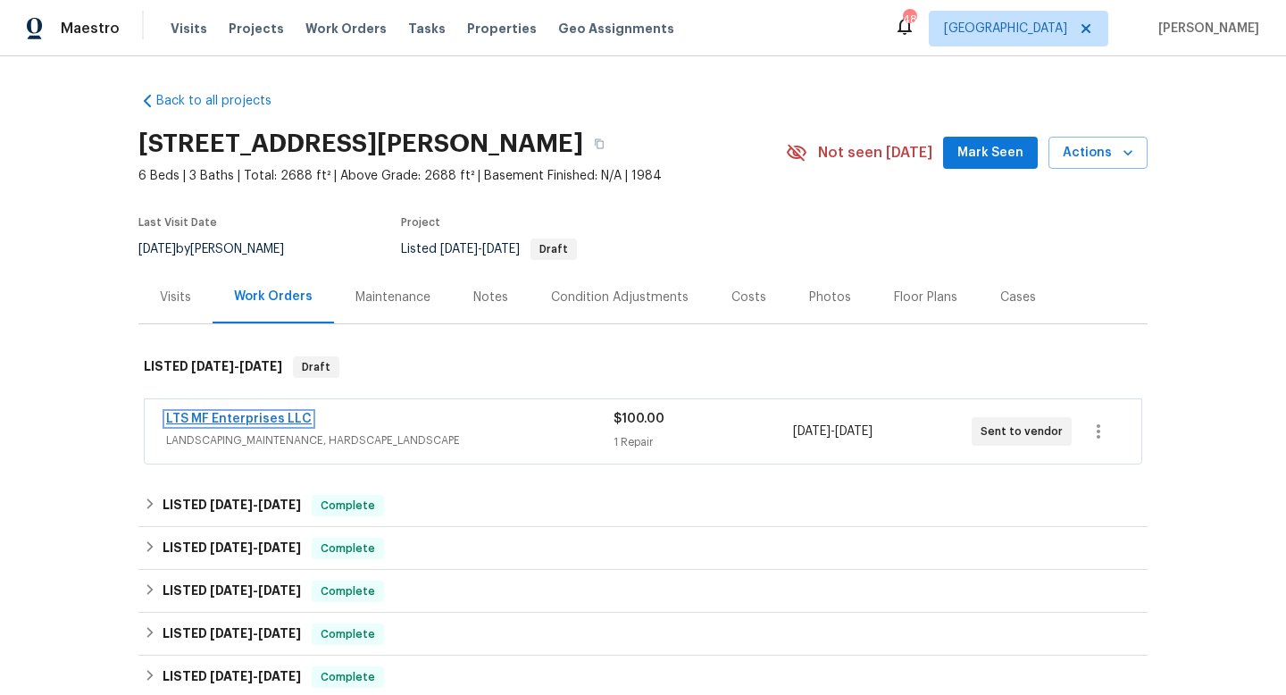
click at [283, 414] on link "LTS MF Enterprises LLC" at bounding box center [239, 419] width 146 height 13
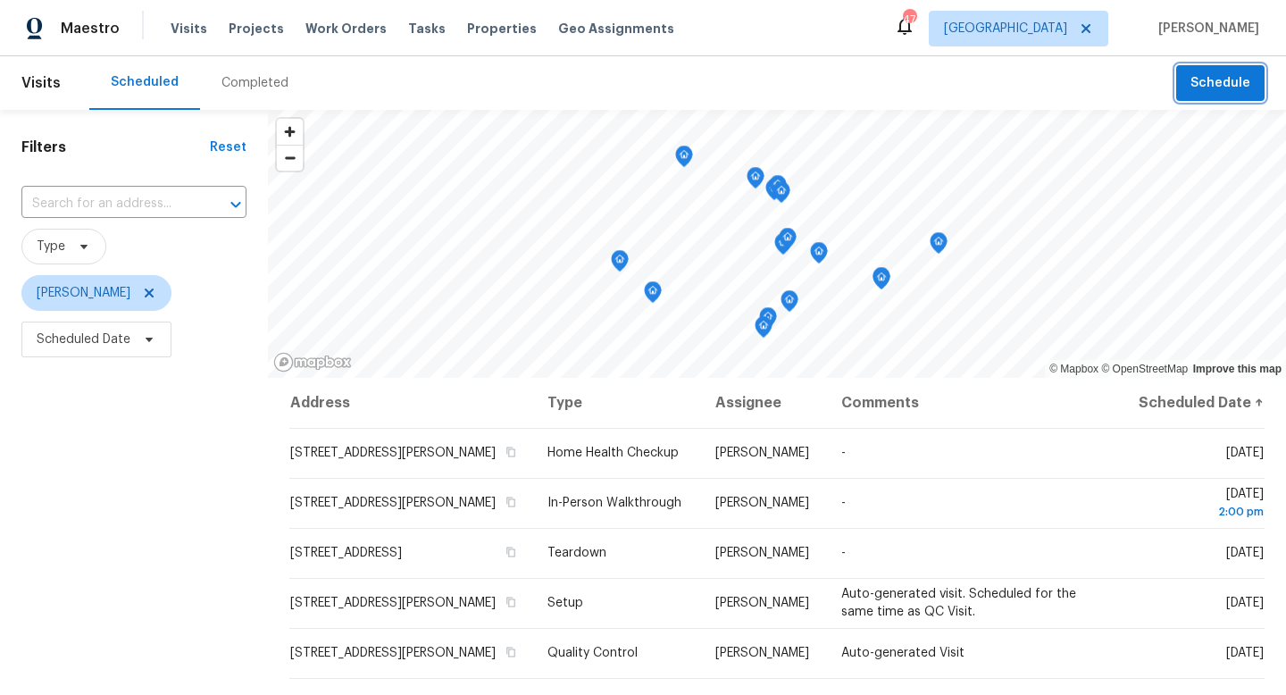
click at [1228, 93] on span "Schedule" at bounding box center [1221, 83] width 60 height 22
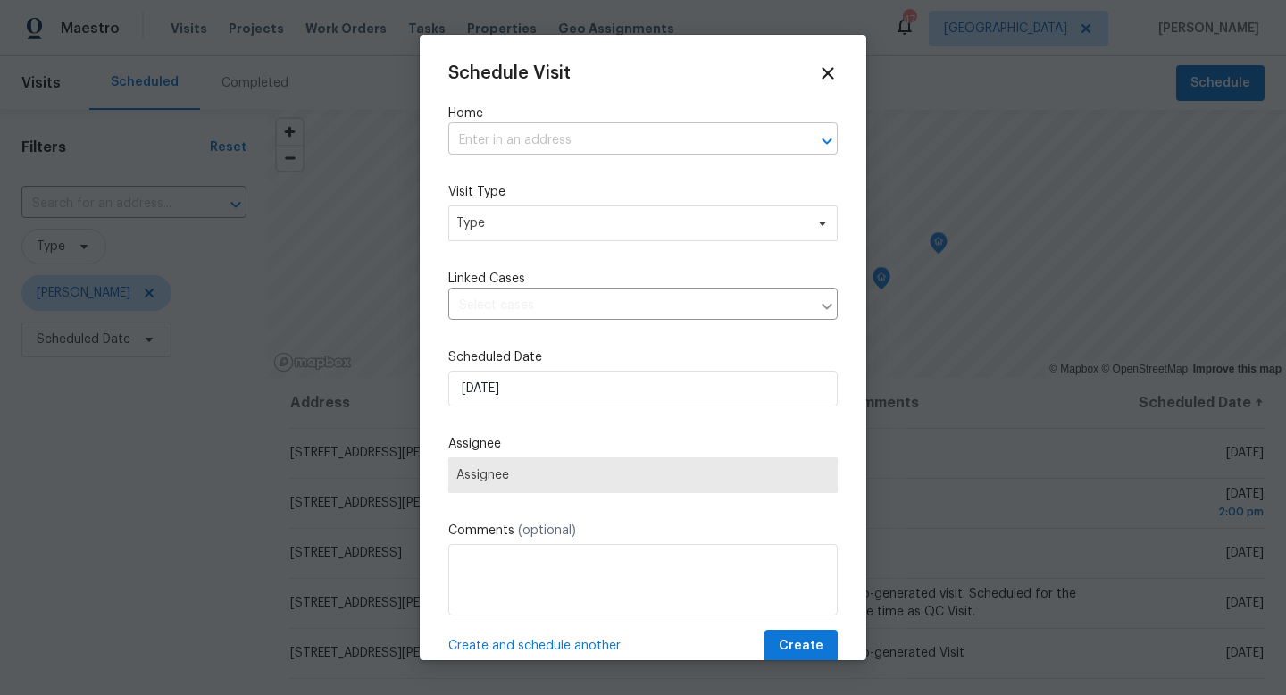
click at [573, 144] on input "text" at bounding box center [617, 141] width 339 height 28
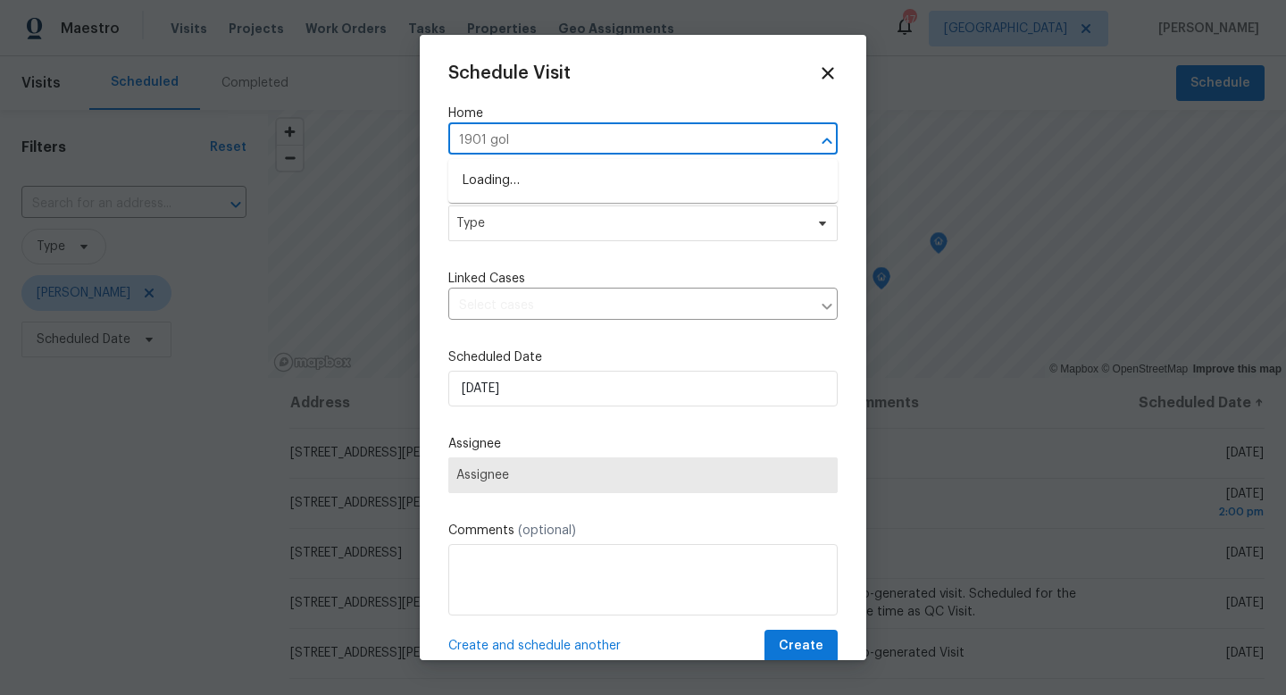
type input "1901 goli"
click at [577, 180] on li "[STREET_ADDRESS]" at bounding box center [642, 180] width 389 height 29
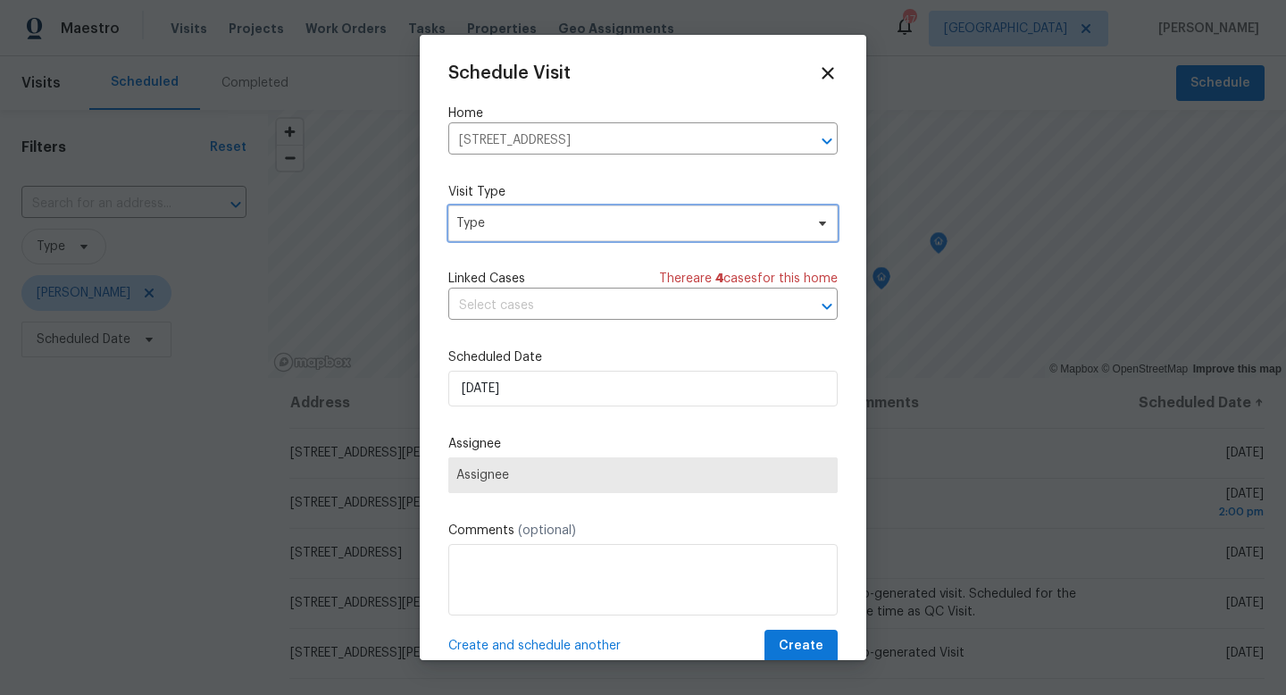
click at [554, 230] on span "Type" at bounding box center [630, 223] width 348 height 18
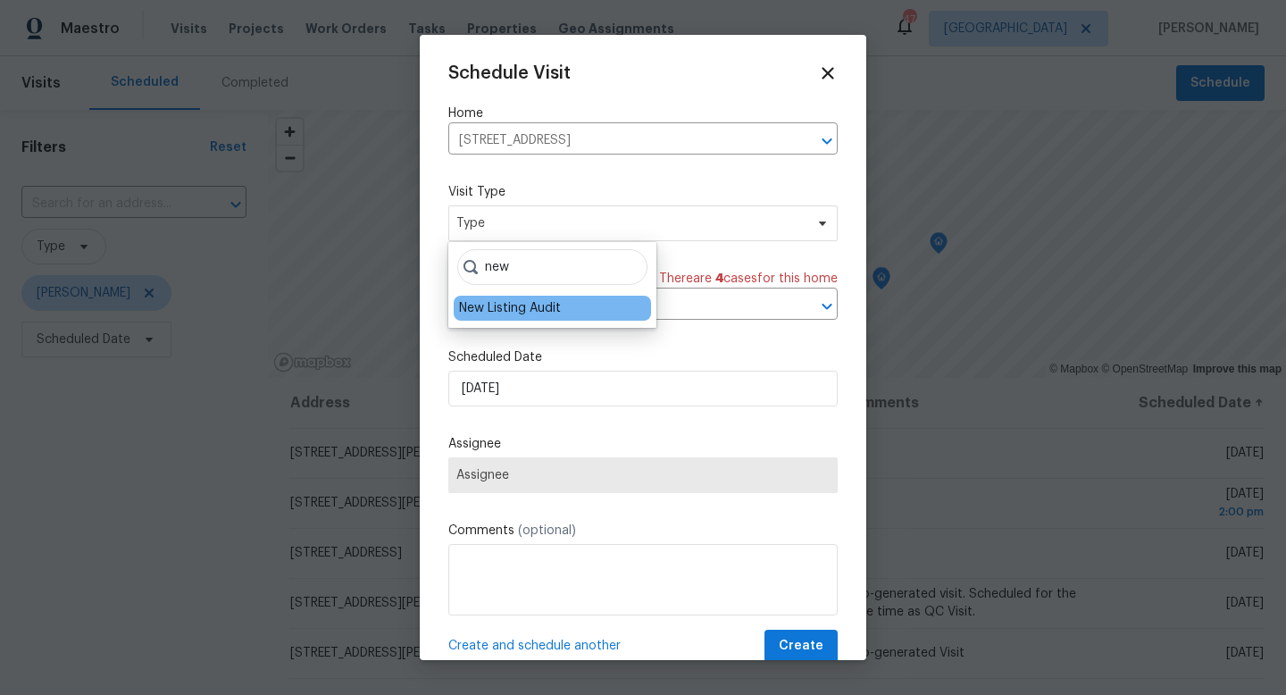
type input "new"
click at [542, 310] on div "New Listing Audit" at bounding box center [510, 308] width 102 height 18
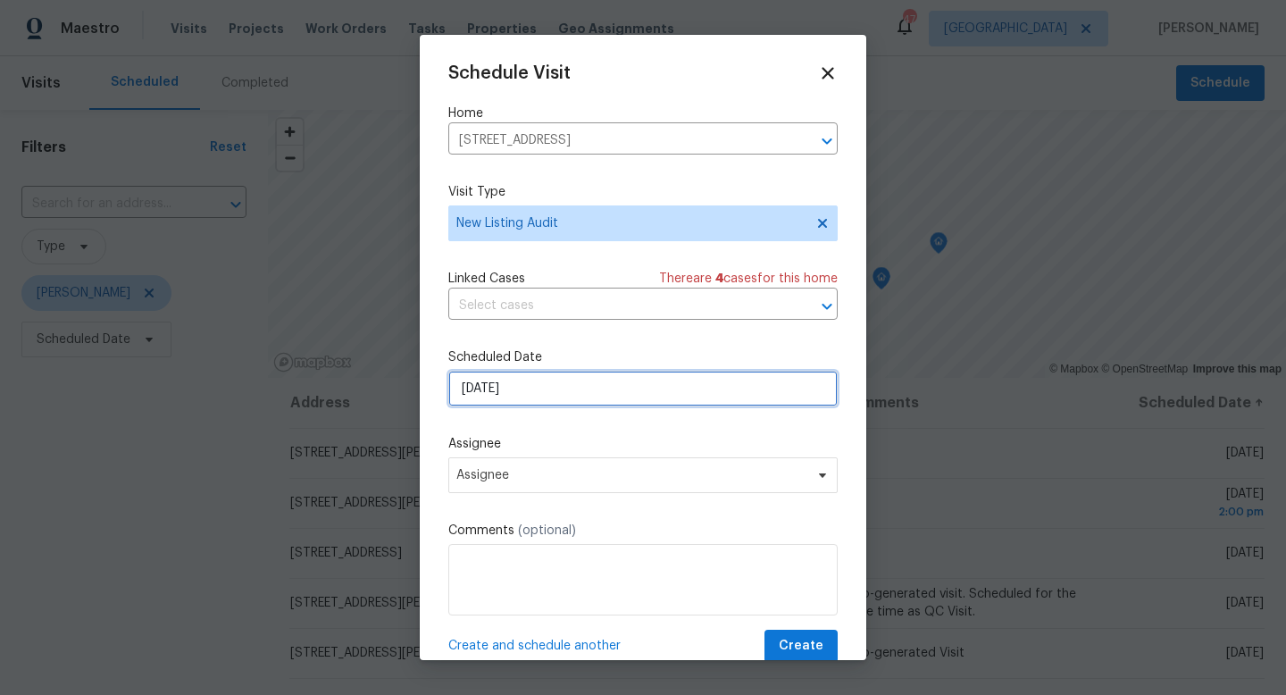
click at [540, 394] on input "[DATE]" at bounding box center [642, 389] width 389 height 36
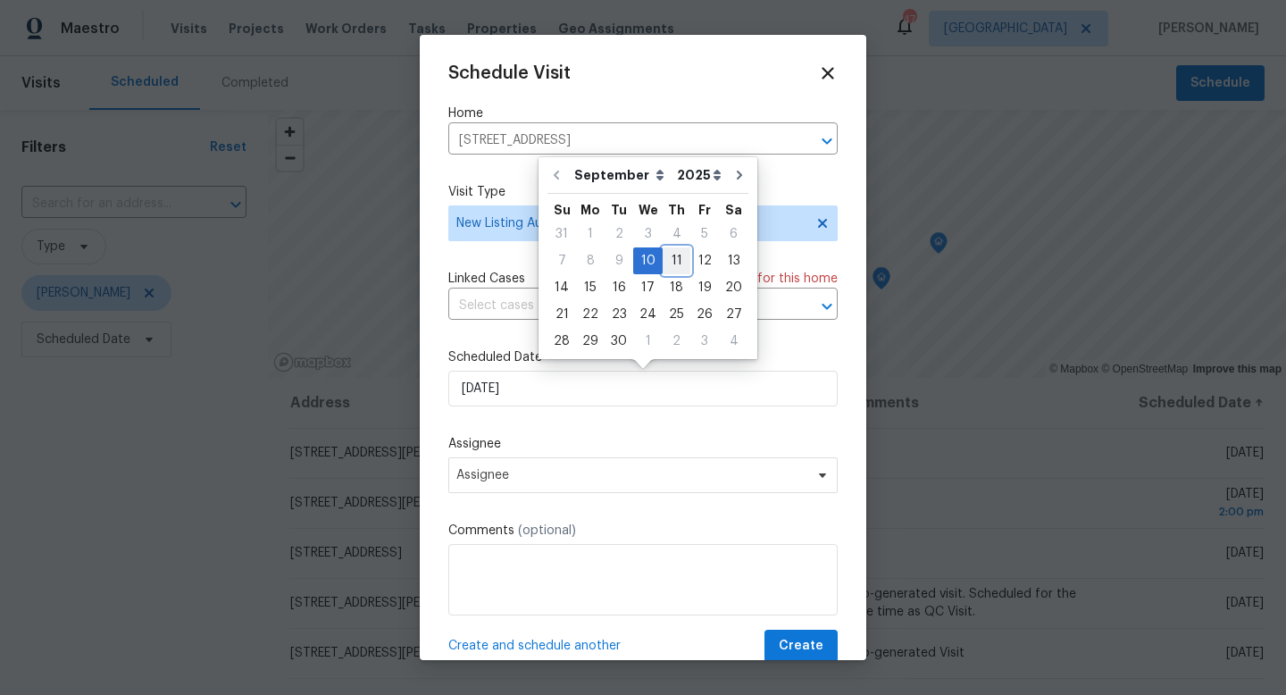
click at [672, 257] on div "11" at bounding box center [677, 260] width 28 height 25
type input "[DATE]"
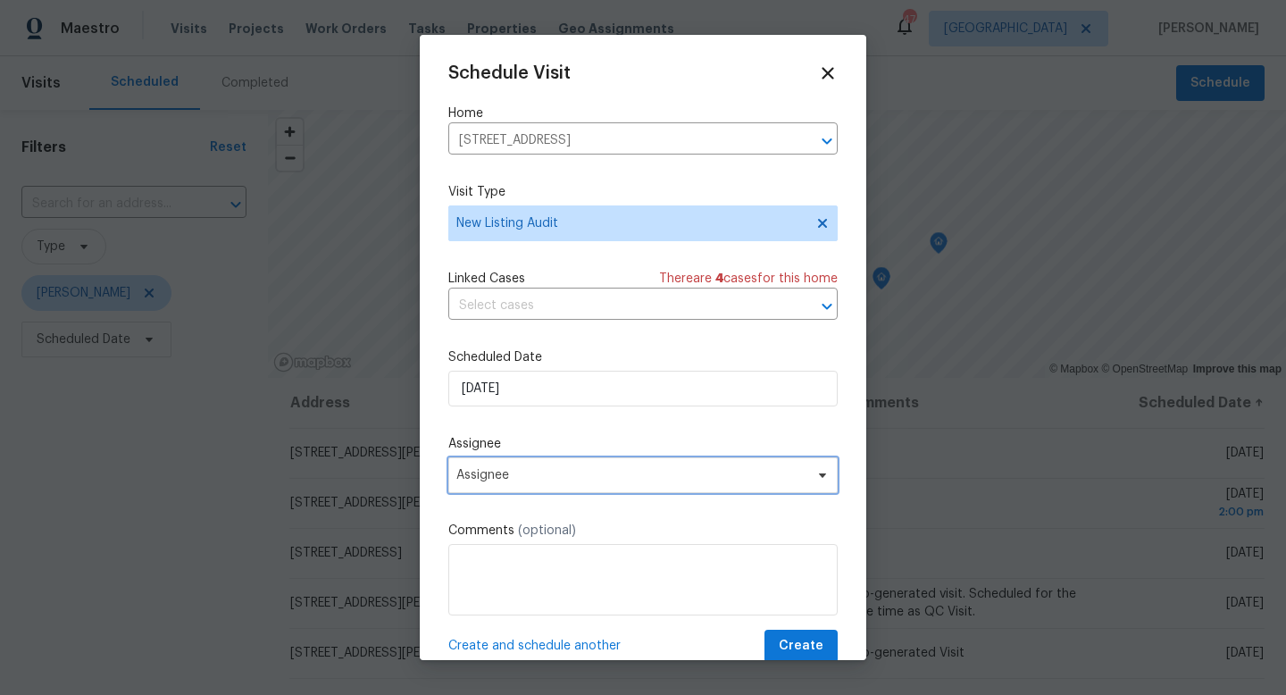
click at [569, 479] on span "Assignee" at bounding box center [631, 475] width 350 height 14
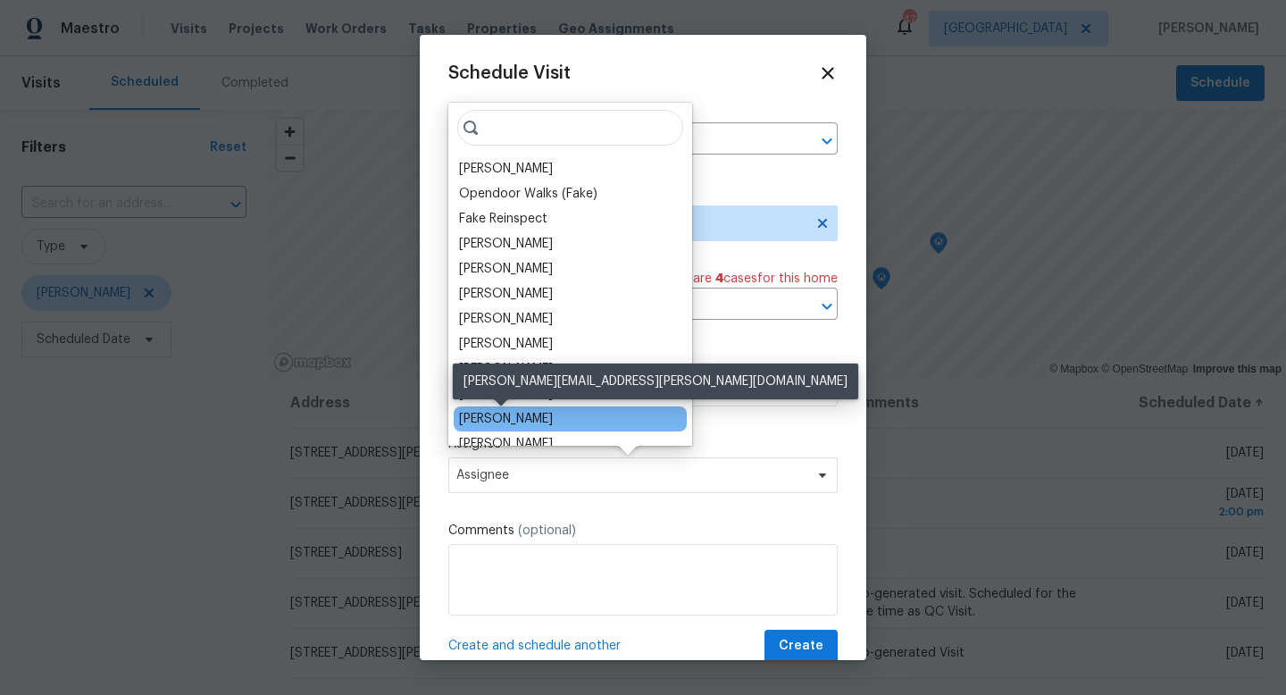
click at [510, 414] on div "[PERSON_NAME]" at bounding box center [506, 419] width 94 height 18
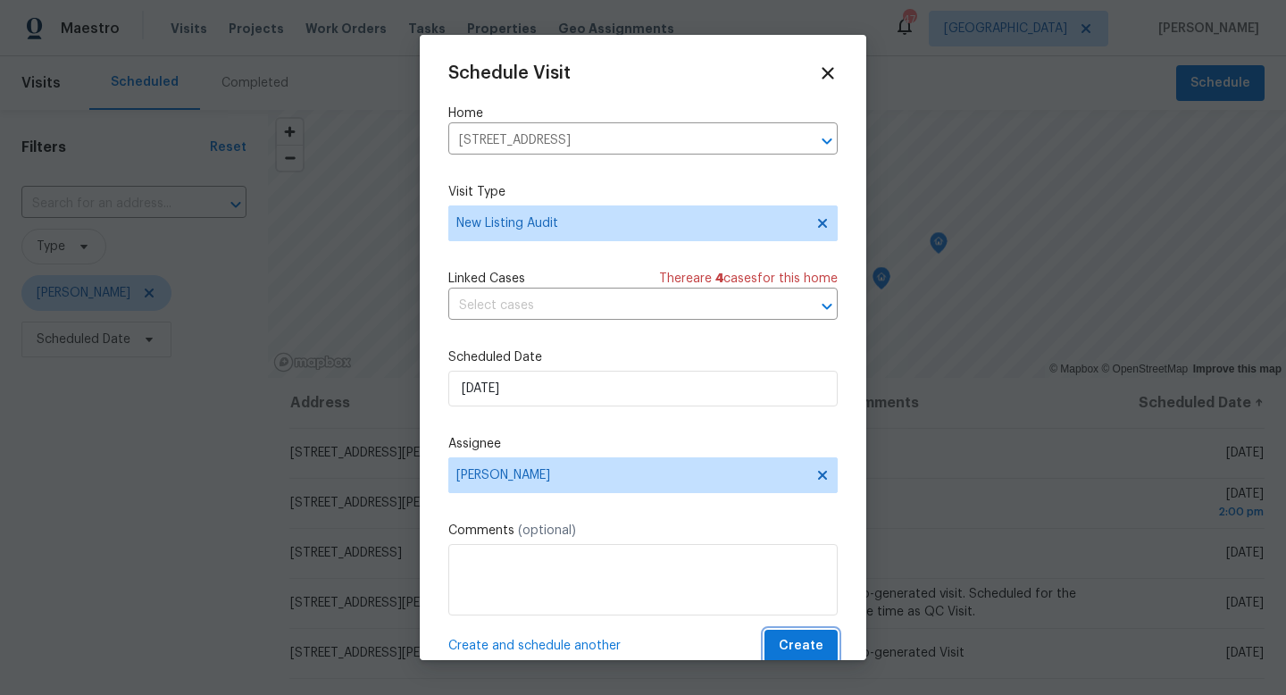
click at [799, 649] on span "Create" at bounding box center [801, 646] width 45 height 22
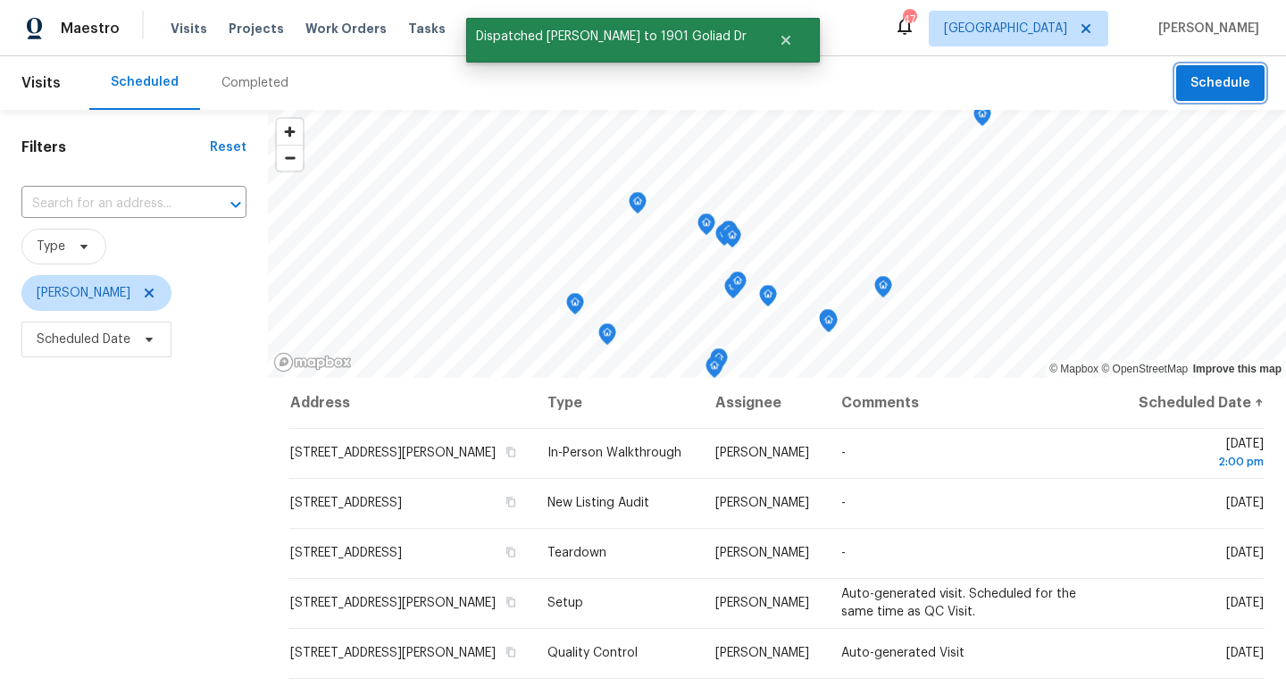
click at [1210, 92] on span "Schedule" at bounding box center [1221, 83] width 60 height 22
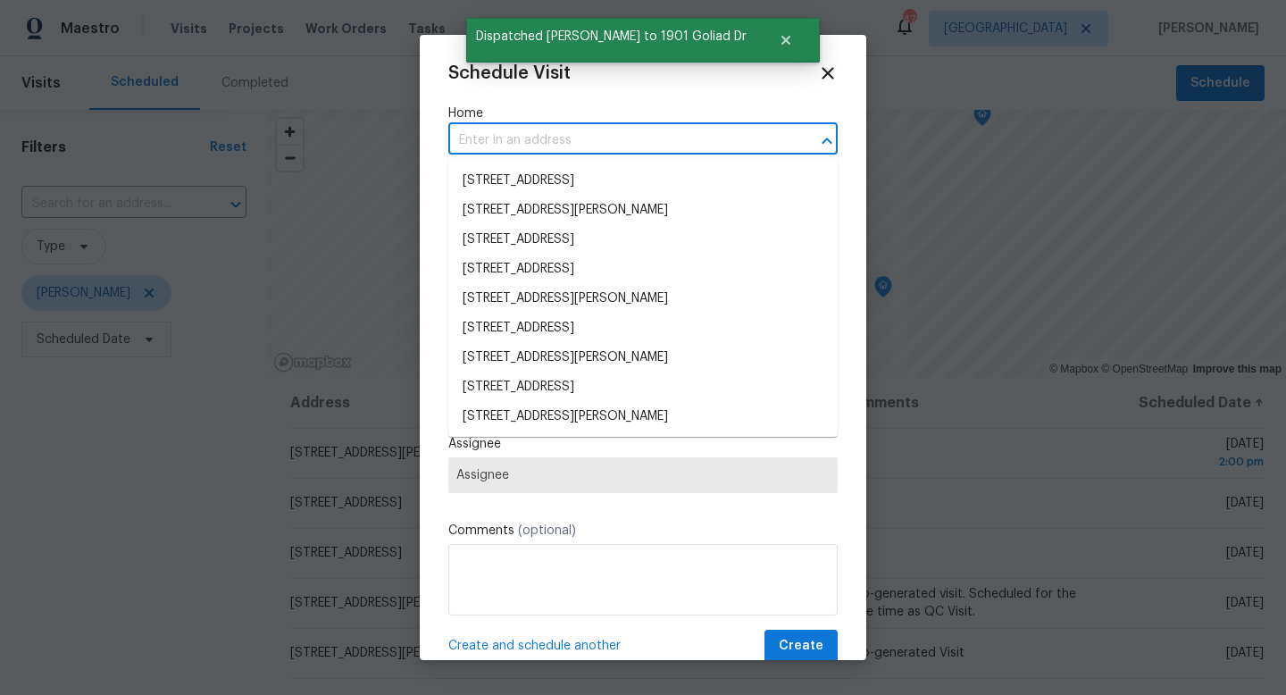
click at [566, 150] on input "text" at bounding box center [617, 141] width 339 height 28
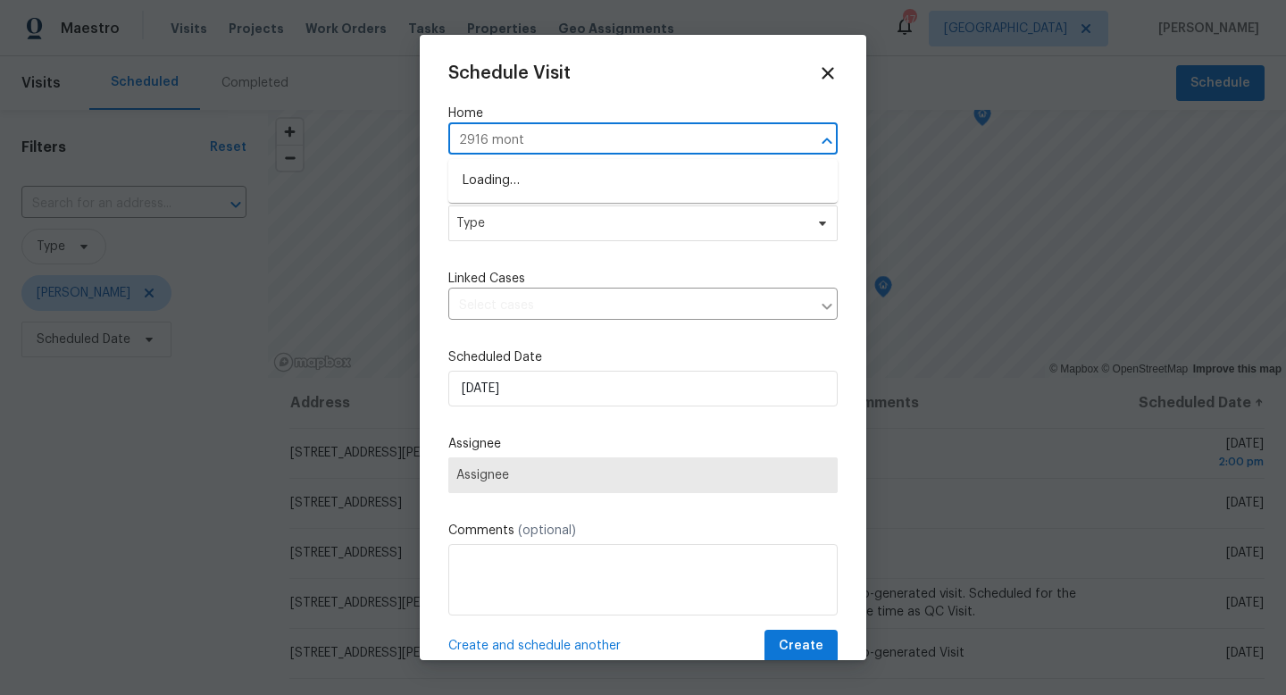
type input "2916 montr"
click at [542, 184] on li "[STREET_ADDRESS][PERSON_NAME]" at bounding box center [642, 180] width 389 height 29
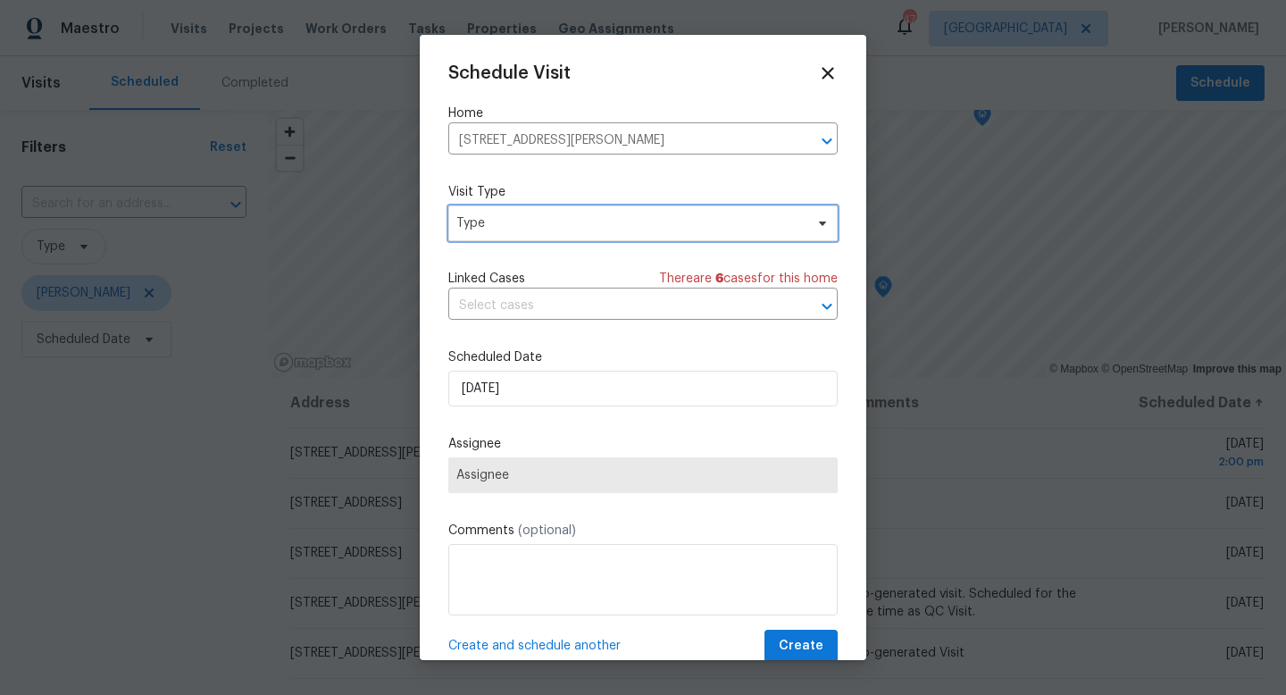
click at [532, 224] on span "Type" at bounding box center [630, 223] width 348 height 18
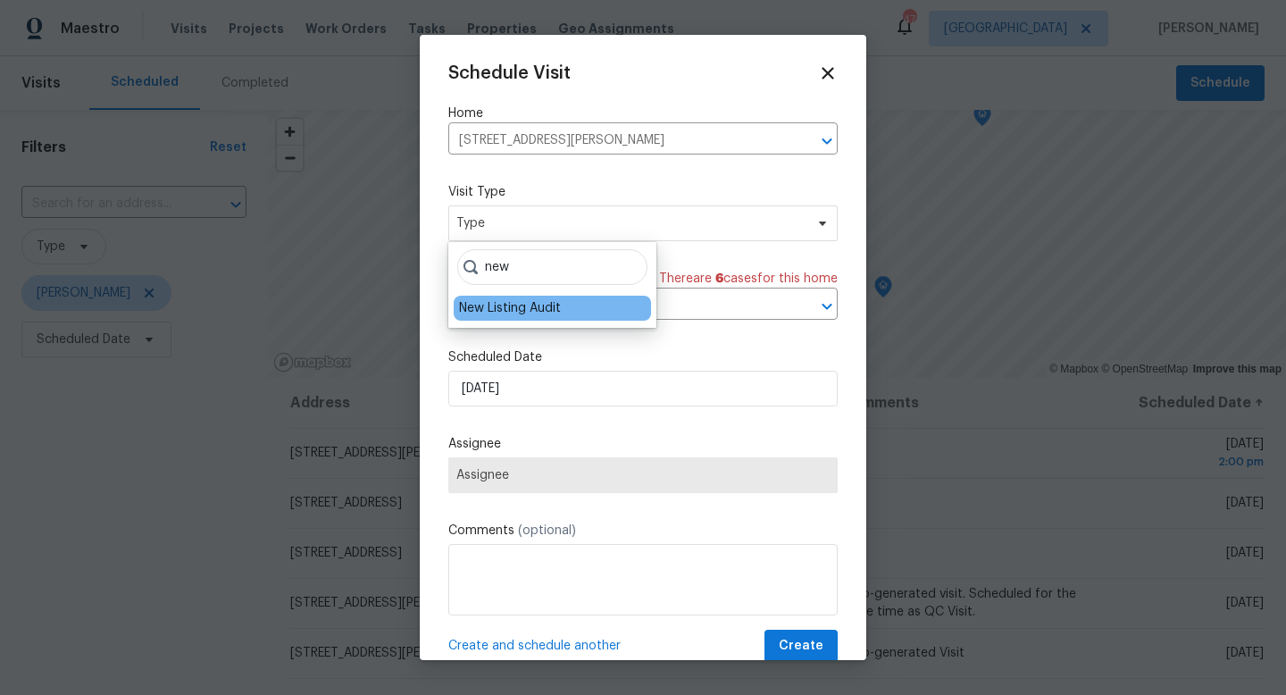
type input "new"
click at [515, 306] on div "New Listing Audit" at bounding box center [510, 308] width 102 height 18
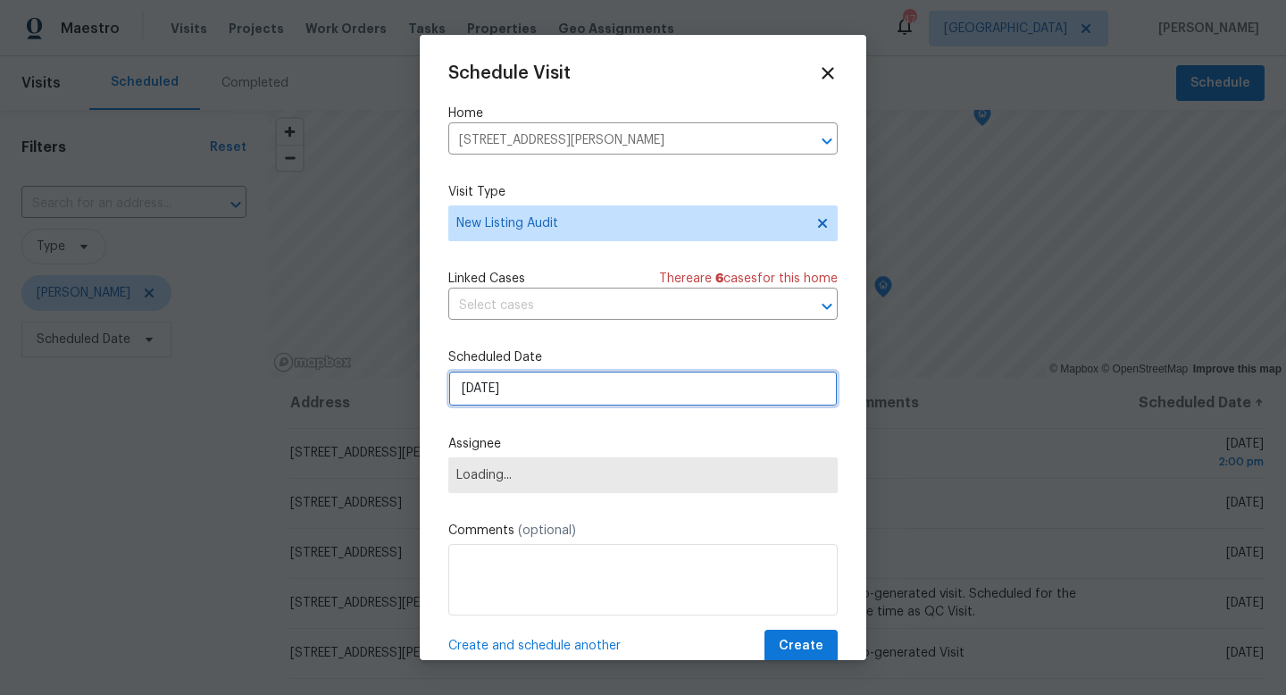
click at [523, 385] on input "[DATE]" at bounding box center [642, 389] width 389 height 36
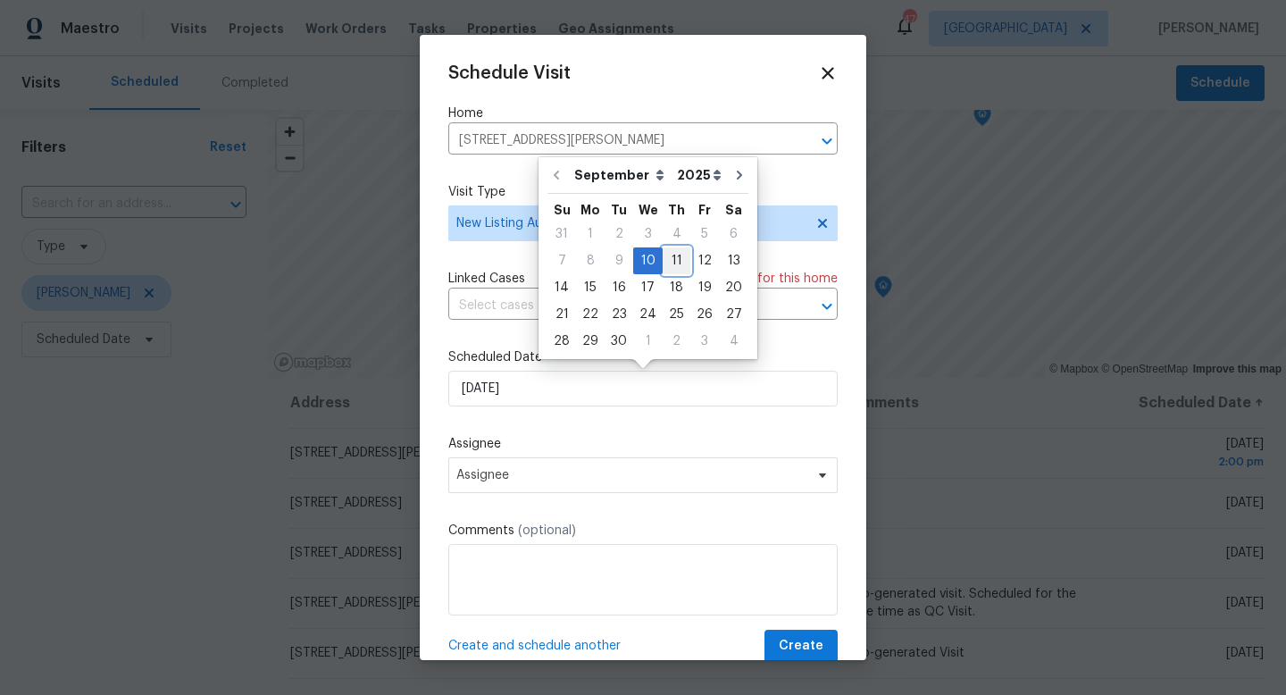
click at [671, 263] on div "11" at bounding box center [677, 260] width 28 height 25
type input "[DATE]"
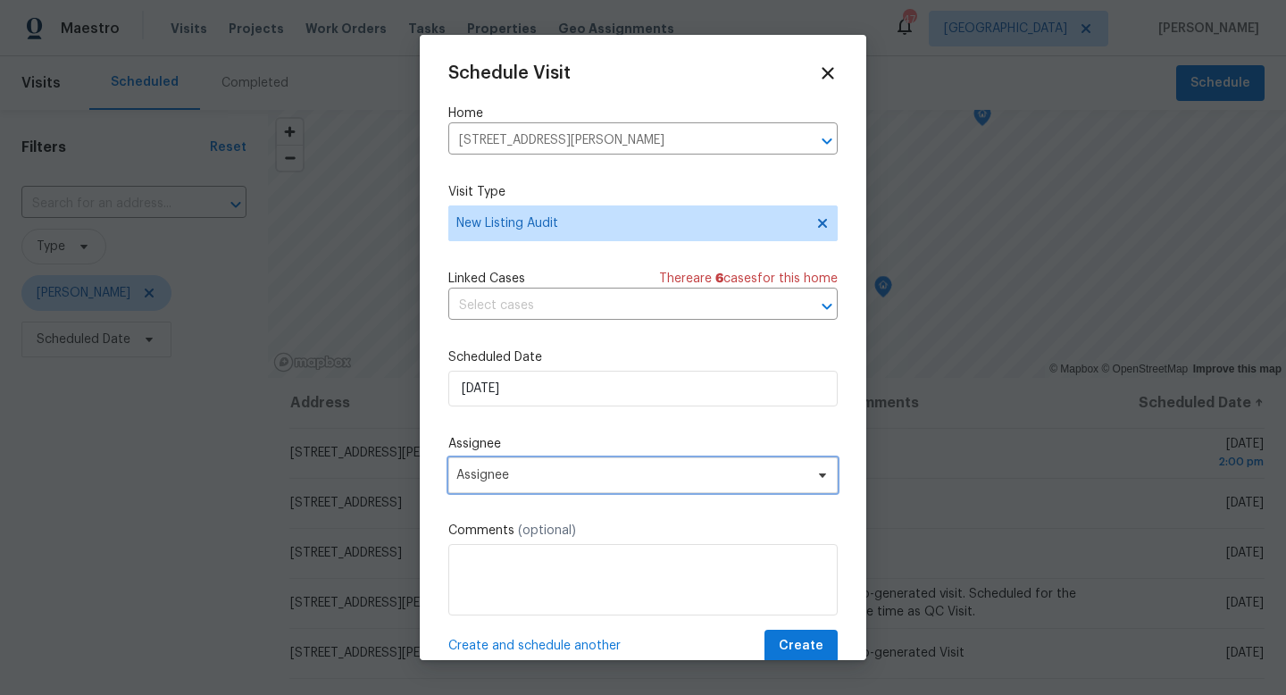
click at [579, 473] on span "Assignee" at bounding box center [631, 475] width 350 height 14
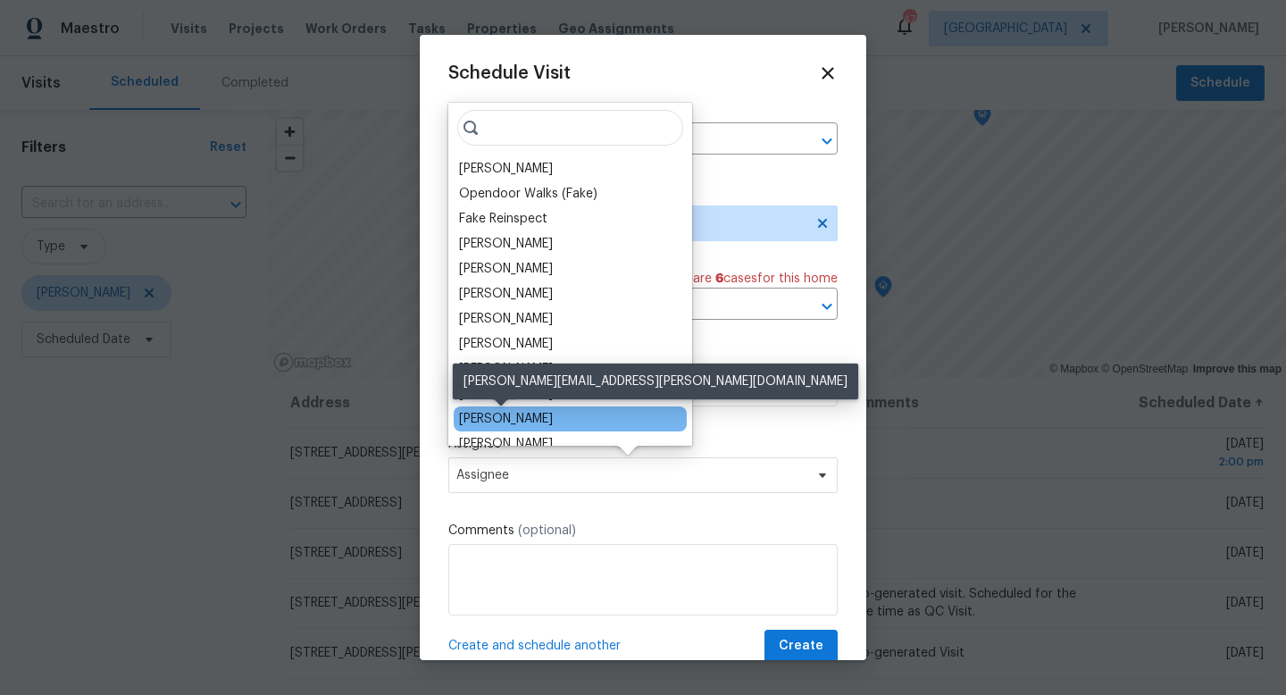
click at [530, 421] on div "[PERSON_NAME]" at bounding box center [506, 419] width 94 height 18
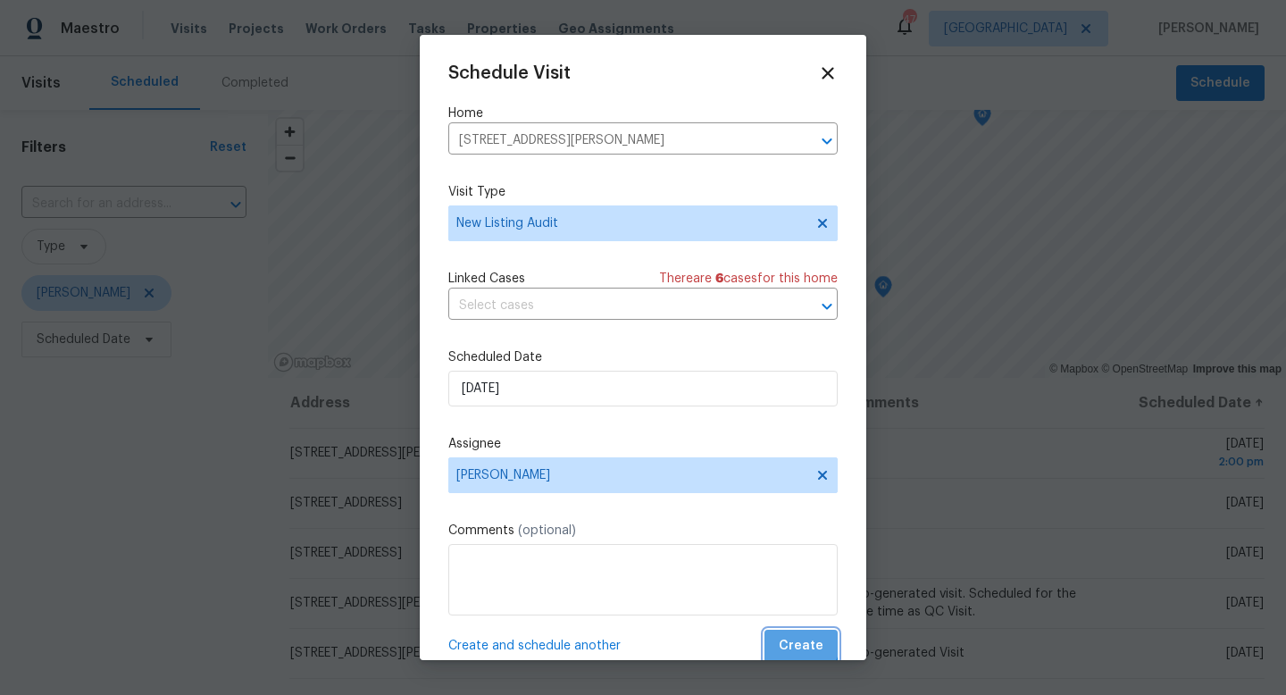
click at [797, 641] on span "Create" at bounding box center [801, 646] width 45 height 22
